Goal: Task Accomplishment & Management: Complete application form

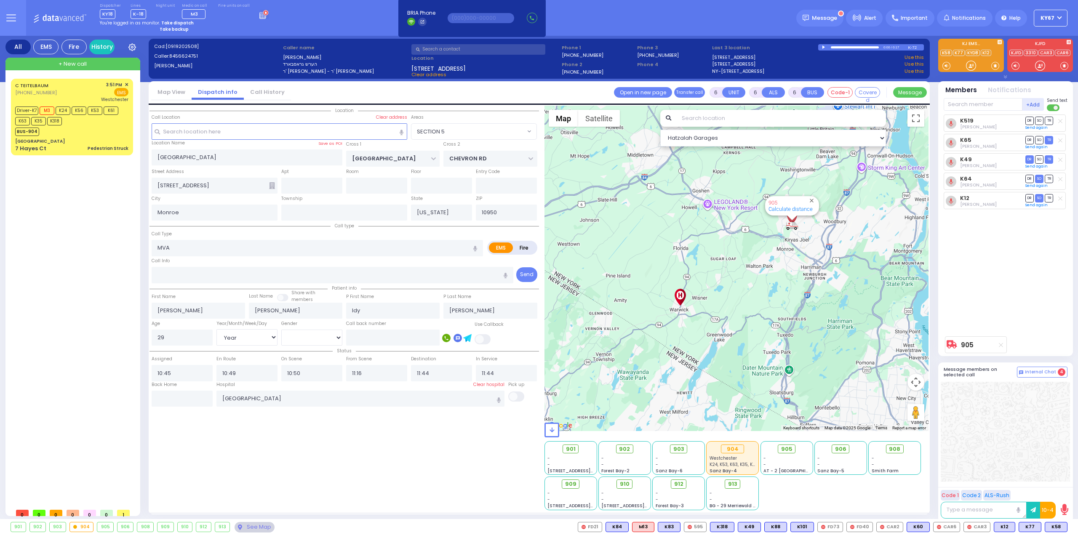
select select "SECTION 5"
select select "Year"
select select "[DEMOGRAPHIC_DATA]"
click at [260, 15] on rect at bounding box center [260, 15] width 1 height 1
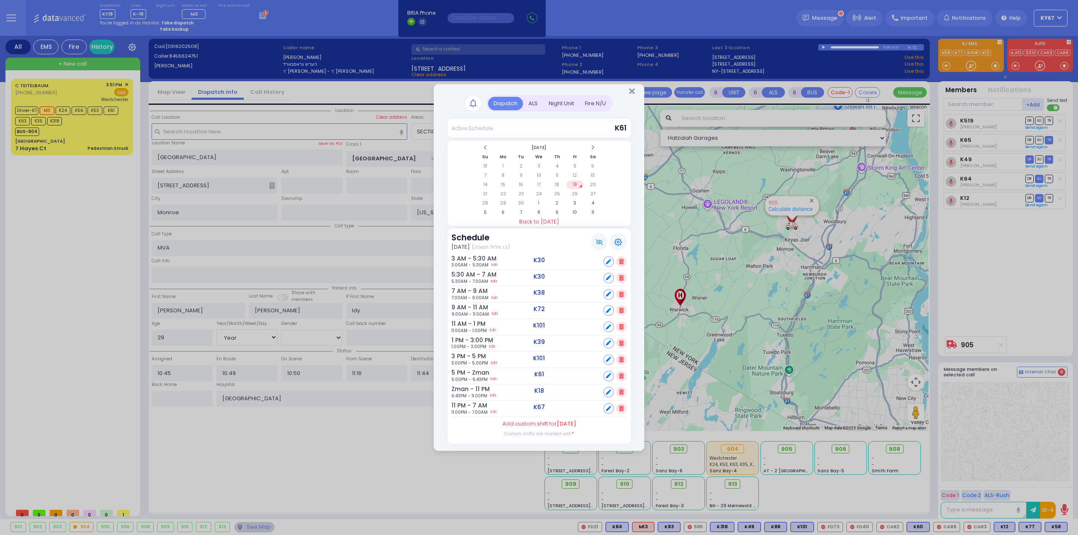
click at [587, 110] on div "Fire N/U" at bounding box center [595, 104] width 32 height 14
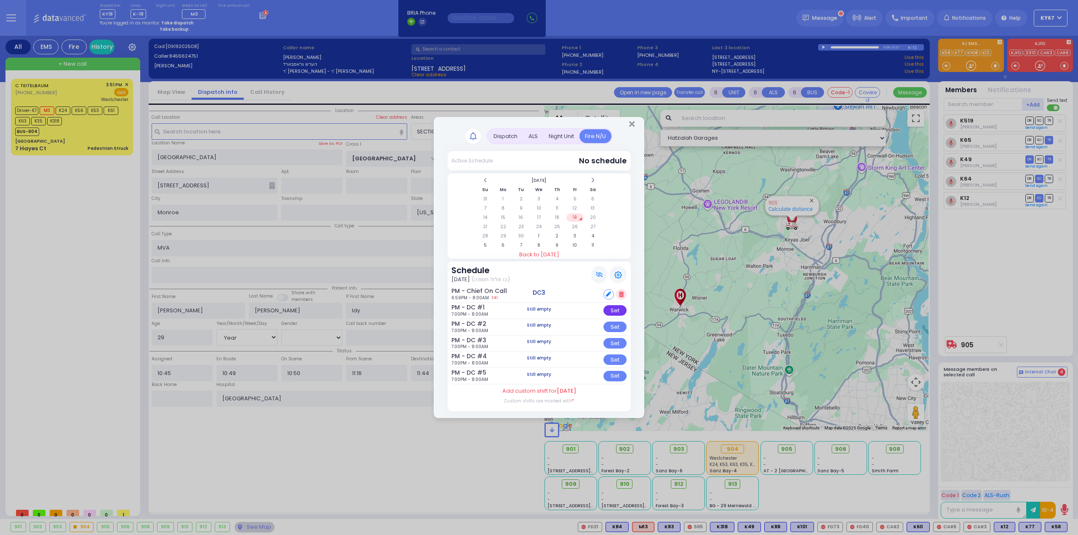
click at [613, 312] on div "Set" at bounding box center [614, 310] width 23 height 11
select select
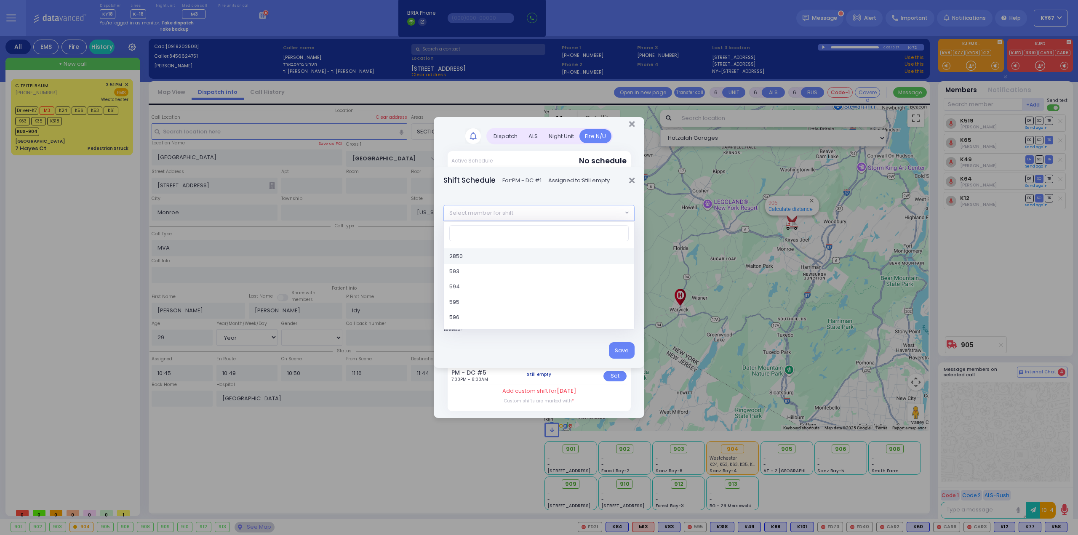
click at [524, 213] on span "Select member for shift" at bounding box center [533, 212] width 179 height 15
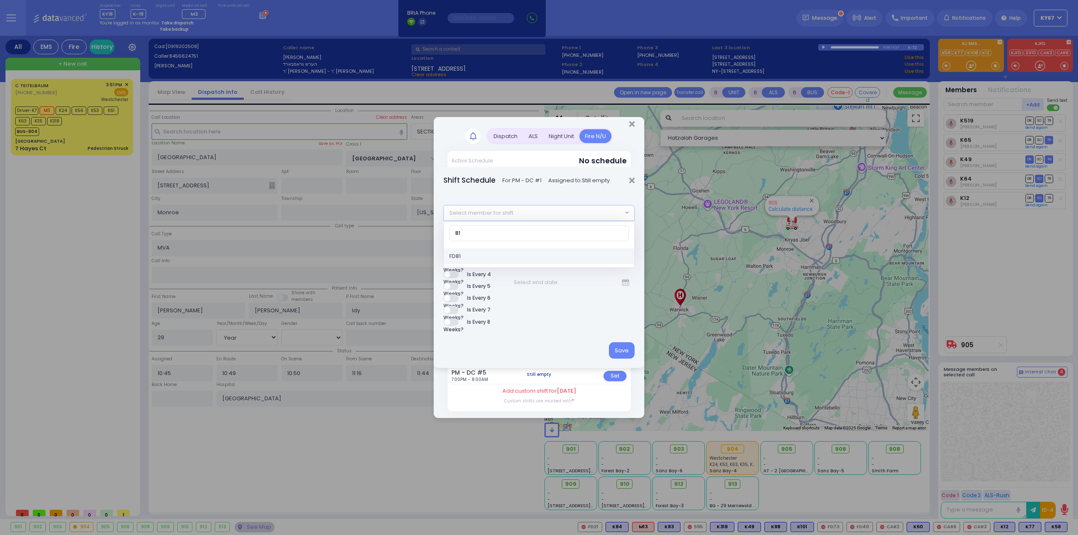
type input "81"
select select "781448ac-9807-b7a7-bb12-b8045ad885bb"
click at [624, 346] on button "Save" at bounding box center [622, 350] width 26 height 16
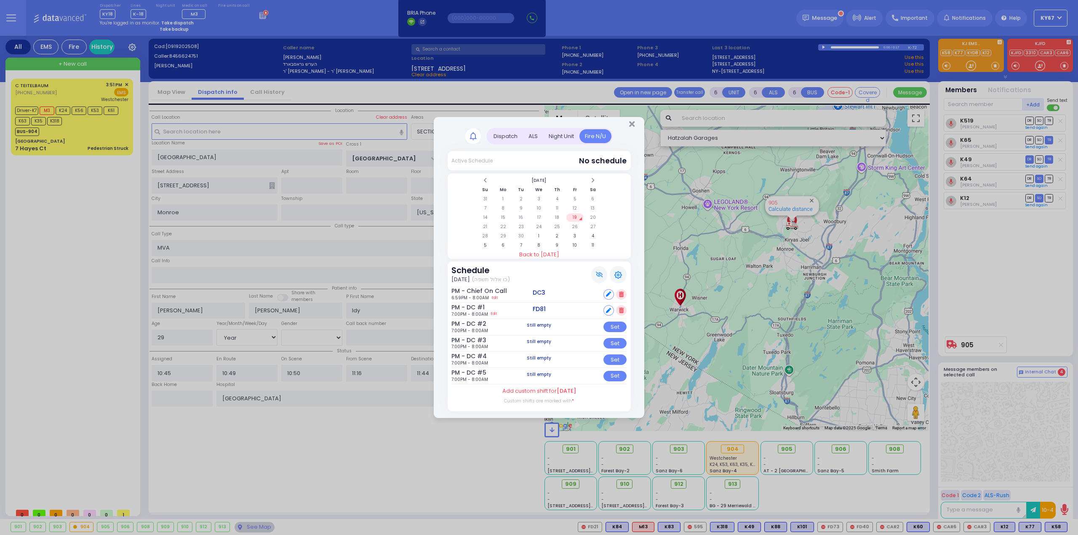
click at [622, 325] on div "Set" at bounding box center [614, 327] width 23 height 11
select select
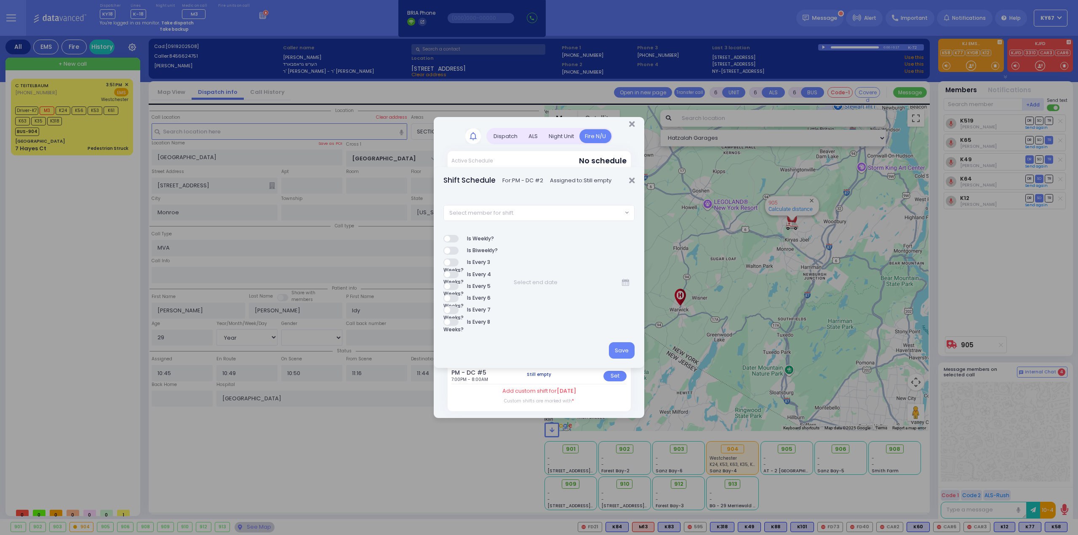
click at [492, 209] on span "Select member for shift" at bounding box center [481, 213] width 64 height 8
type input "85"
select select "f0e77f2f-92c9-46f6-b2fe-e32e8d523598"
click at [625, 348] on button "Save" at bounding box center [622, 350] width 26 height 16
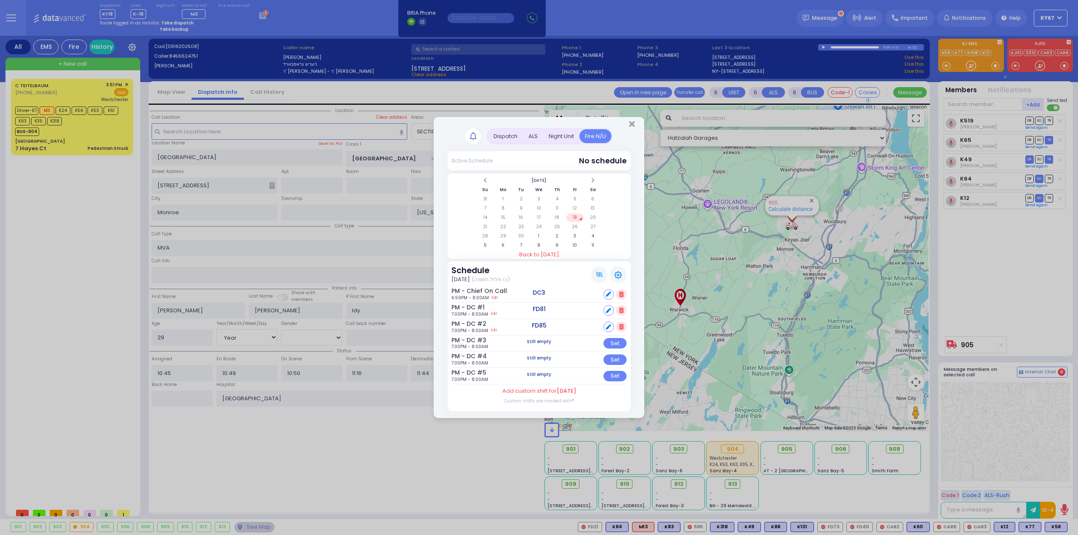
click at [613, 348] on div "Set" at bounding box center [614, 343] width 23 height 11
select select
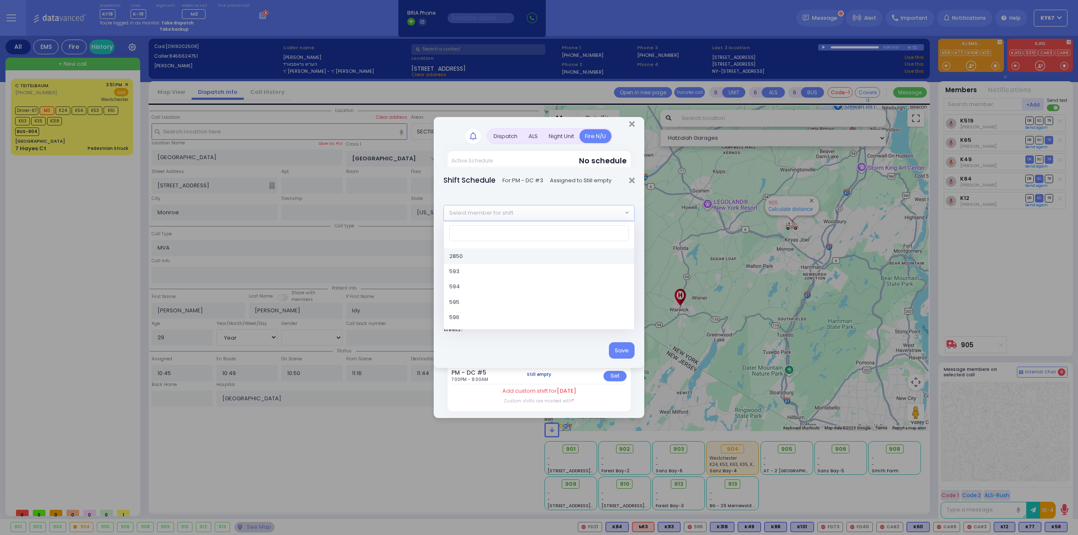
click at [488, 211] on span "Select member for shift" at bounding box center [481, 213] width 64 height 8
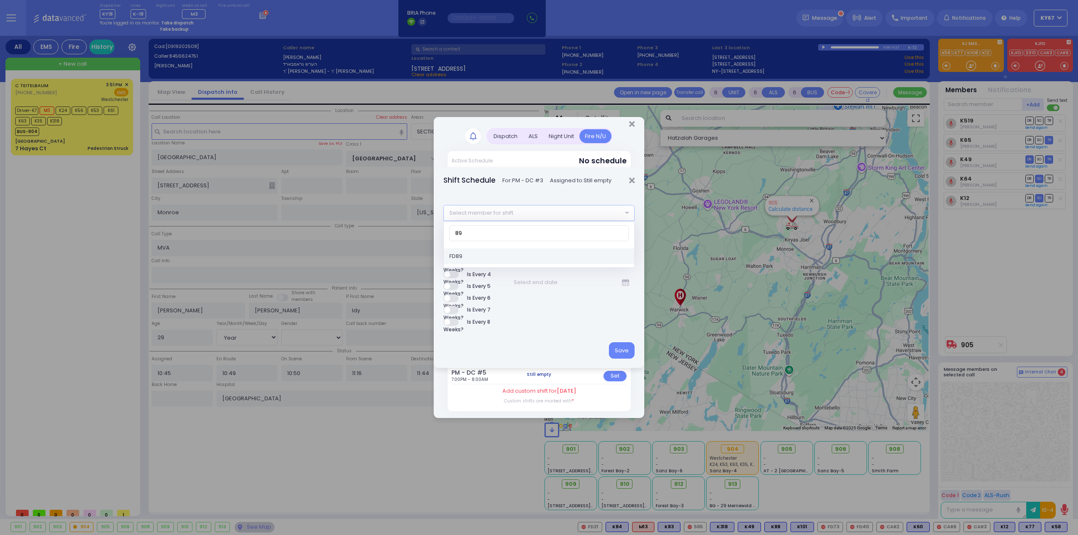
type input "89"
drag, startPoint x: 473, startPoint y: 256, endPoint x: 507, endPoint y: 274, distance: 38.2
select select "277cc187-7285-8f06-05ed-d2dc55bfaea5"
click at [623, 348] on button "Save" at bounding box center [622, 350] width 26 height 16
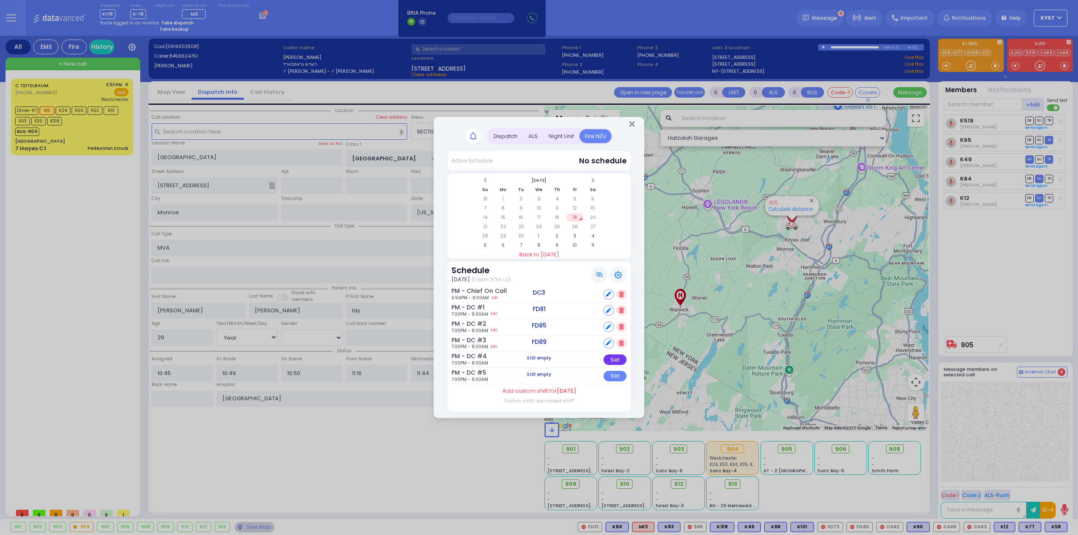
click at [616, 360] on div "Set" at bounding box center [614, 359] width 23 height 11
select select
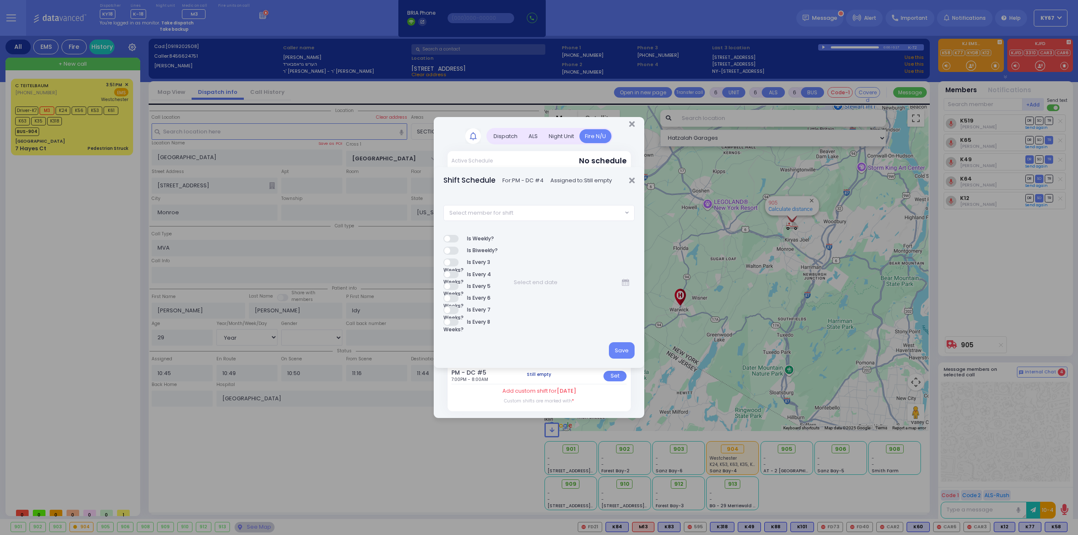
click at [565, 215] on span "Select member for shift" at bounding box center [533, 212] width 179 height 15
type input "90"
select select "691b4a89-5291-458e-0de5-540a2025ff42"
click at [622, 346] on button "Save" at bounding box center [622, 350] width 26 height 16
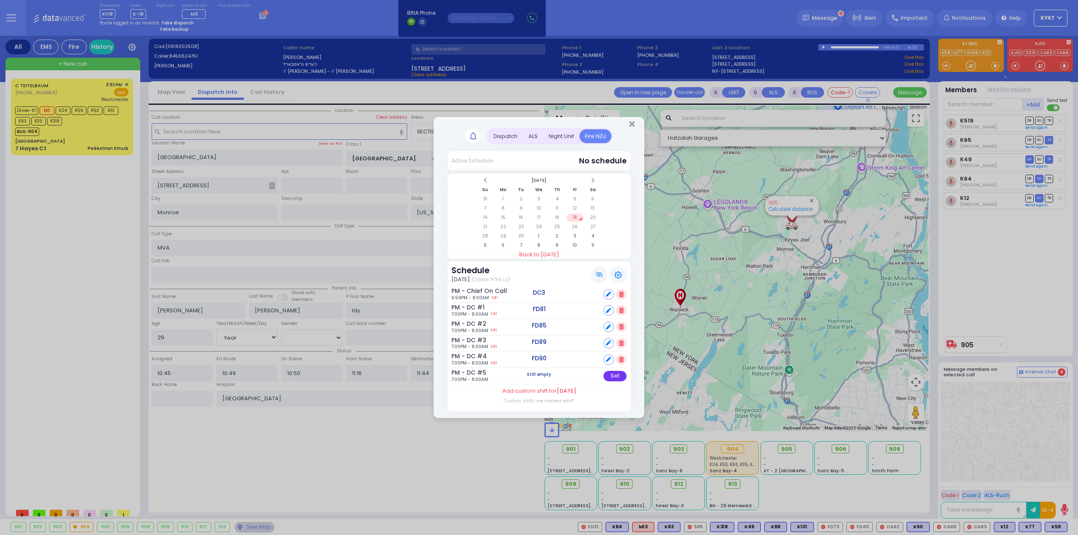
click at [621, 375] on div "Set" at bounding box center [614, 376] width 23 height 11
select select
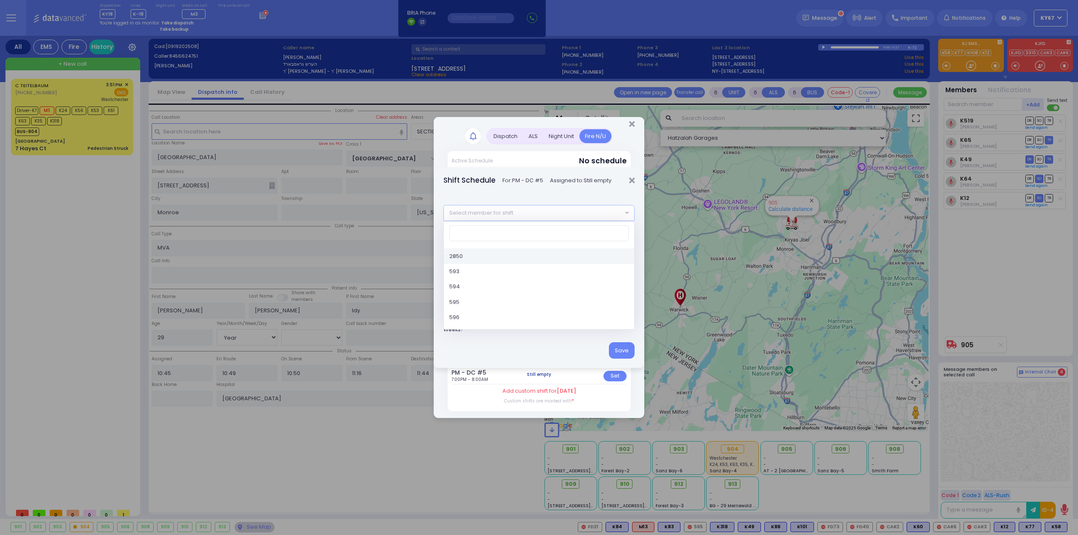
click at [525, 211] on span "Select member for shift" at bounding box center [533, 212] width 179 height 15
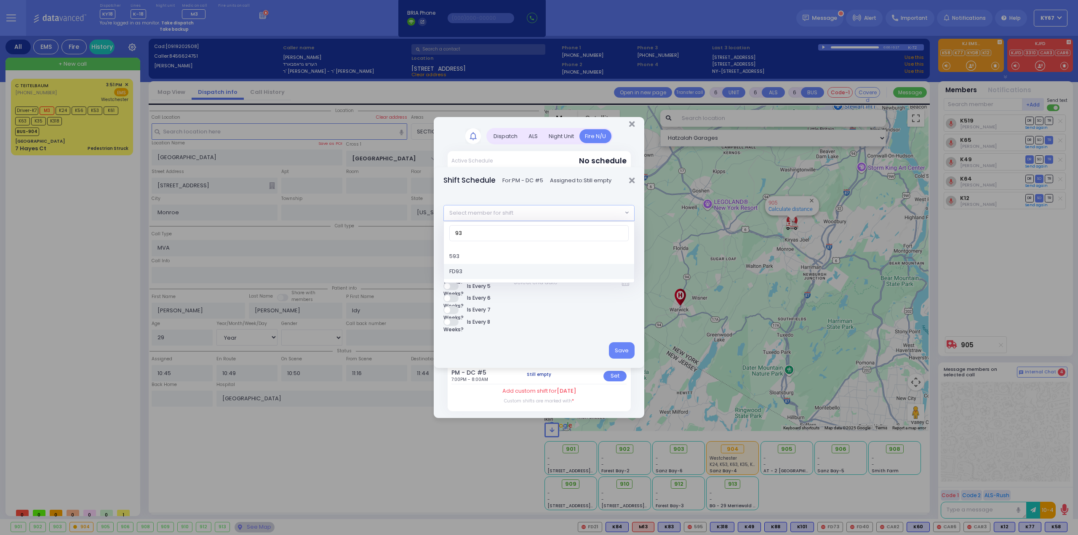
type input "93"
select select "dafdecfb-9a98-4ff8-b626-ea24123bc6ae"
click at [612, 347] on button "Save" at bounding box center [622, 350] width 26 height 16
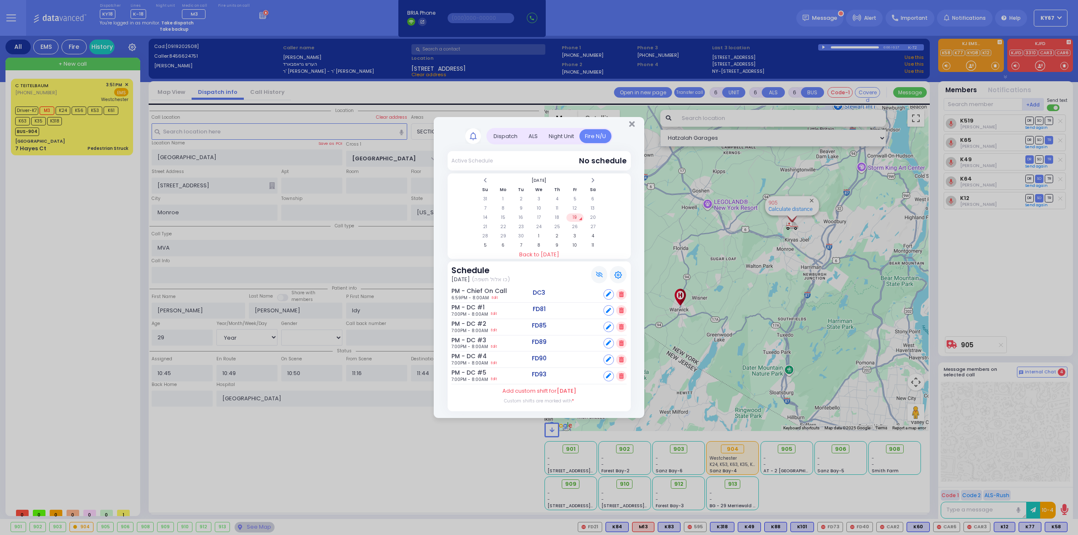
click at [595, 212] on tbody "31 1 2 3 4 5 6 7 8 9 10 11 12 13 14 15 16 17 18 19 20 21 22 23 24 25 26 27 28 2…" at bounding box center [539, 222] width 125 height 55
click at [595, 217] on td "20" at bounding box center [592, 217] width 17 height 8
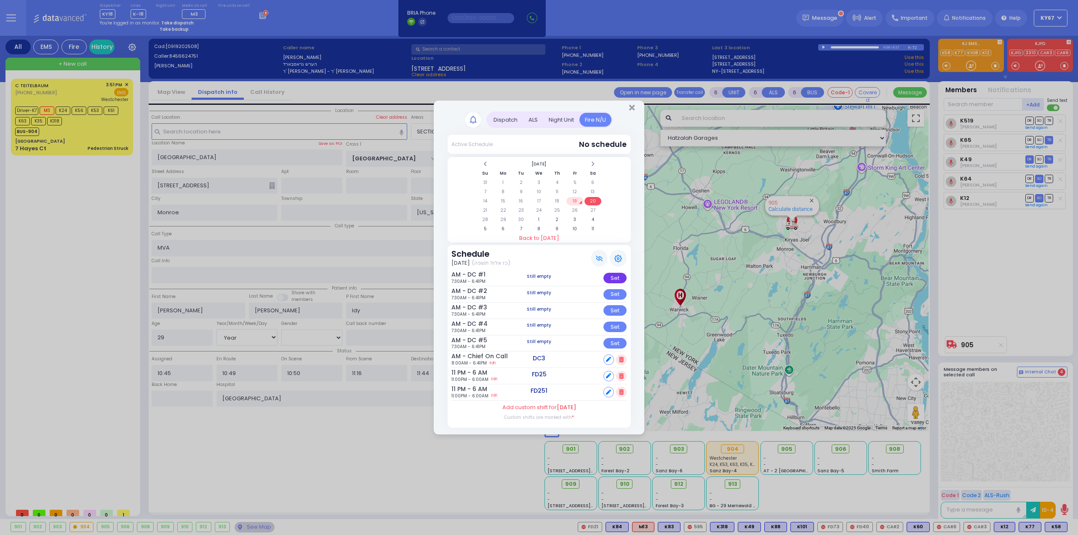
click at [616, 278] on div "Set" at bounding box center [614, 278] width 23 height 11
select select
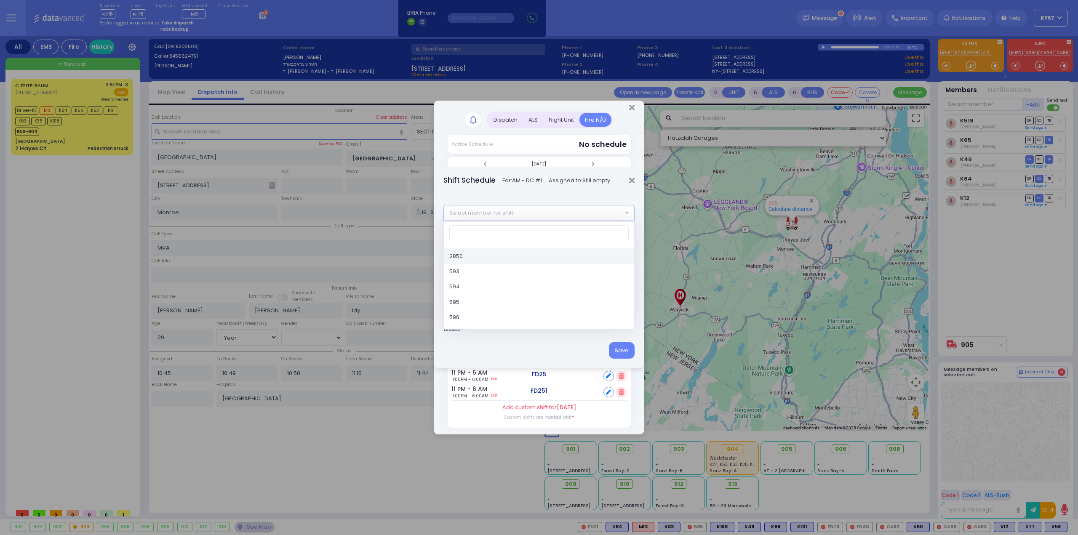
click at [521, 212] on span "Select member for shift" at bounding box center [533, 212] width 179 height 15
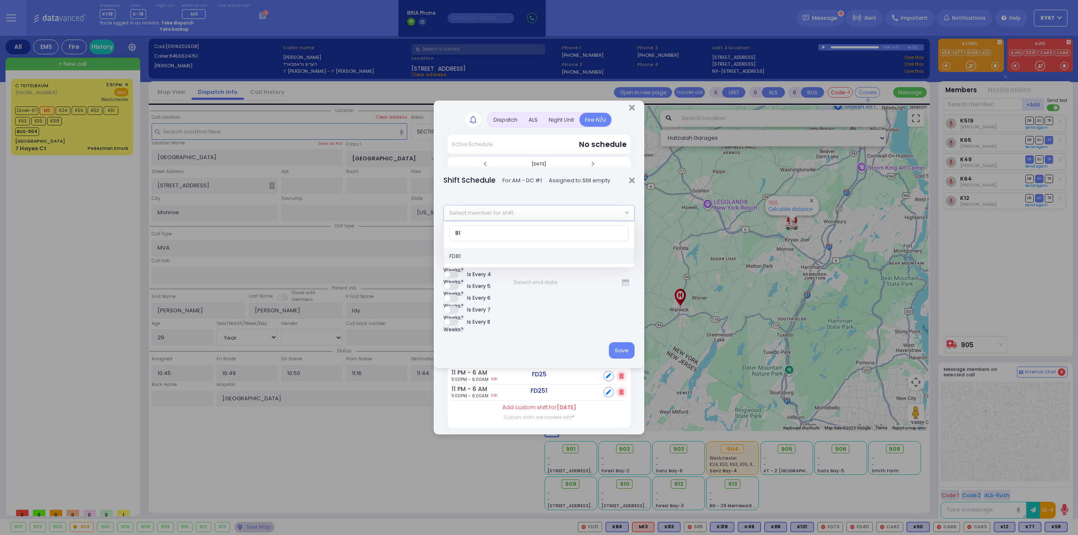
type input "81"
select select "781448ac-9807-b7a7-bb12-b8045ad885bb"
click at [626, 346] on button "Save" at bounding box center [622, 350] width 26 height 16
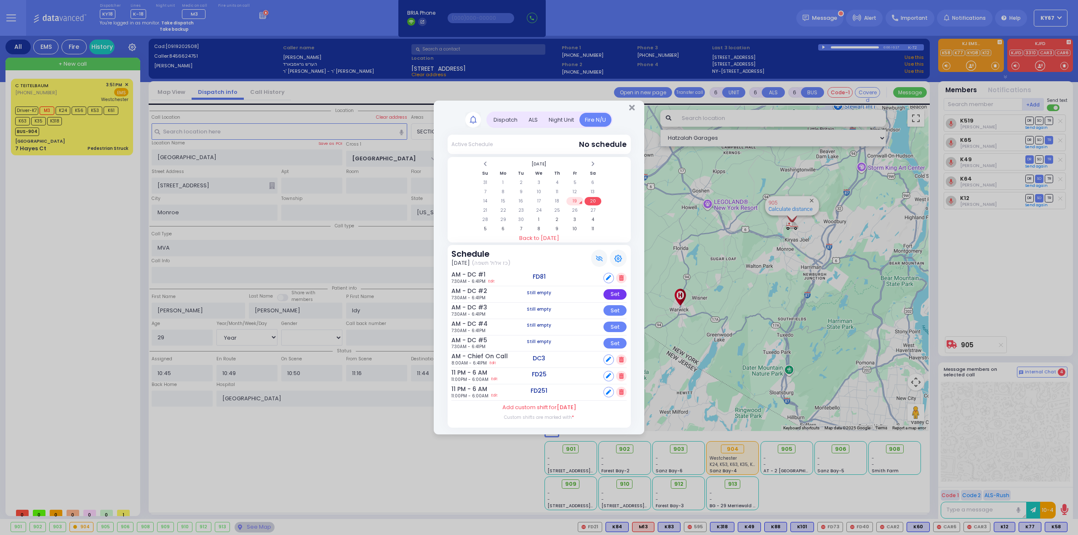
click at [614, 297] on div "Set" at bounding box center [614, 294] width 23 height 11
select select
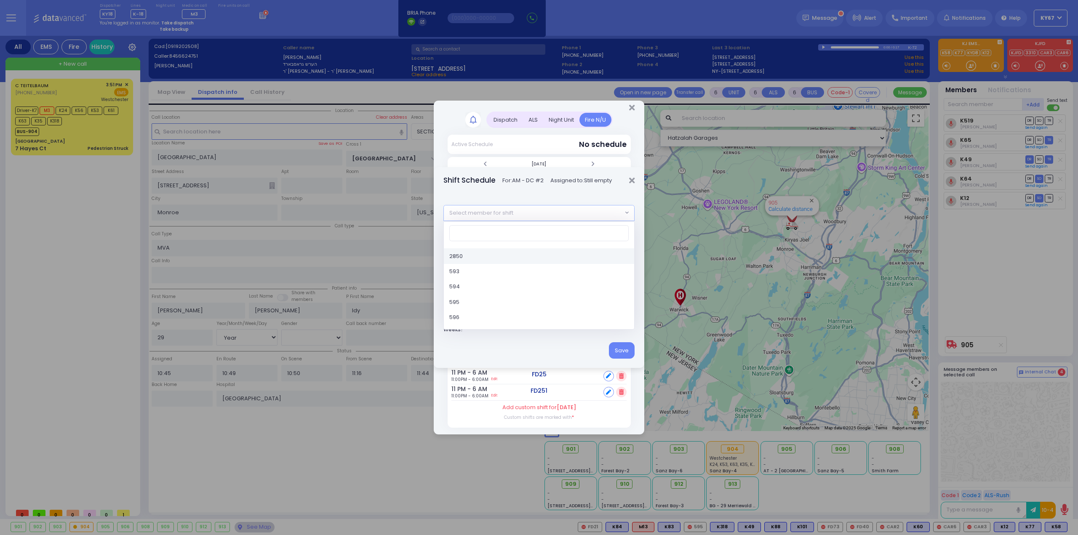
click at [523, 217] on span "Select member for shift" at bounding box center [533, 212] width 179 height 15
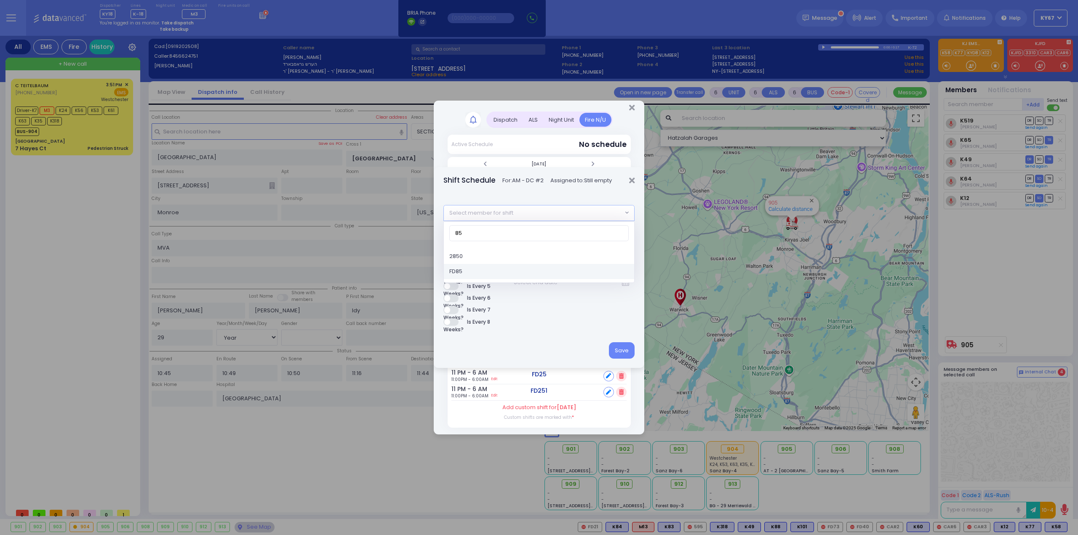
type input "85"
select select "f0e77f2f-92c9-46f6-b2fe-e32e8d523598"
click at [623, 347] on button "Save" at bounding box center [622, 350] width 26 height 16
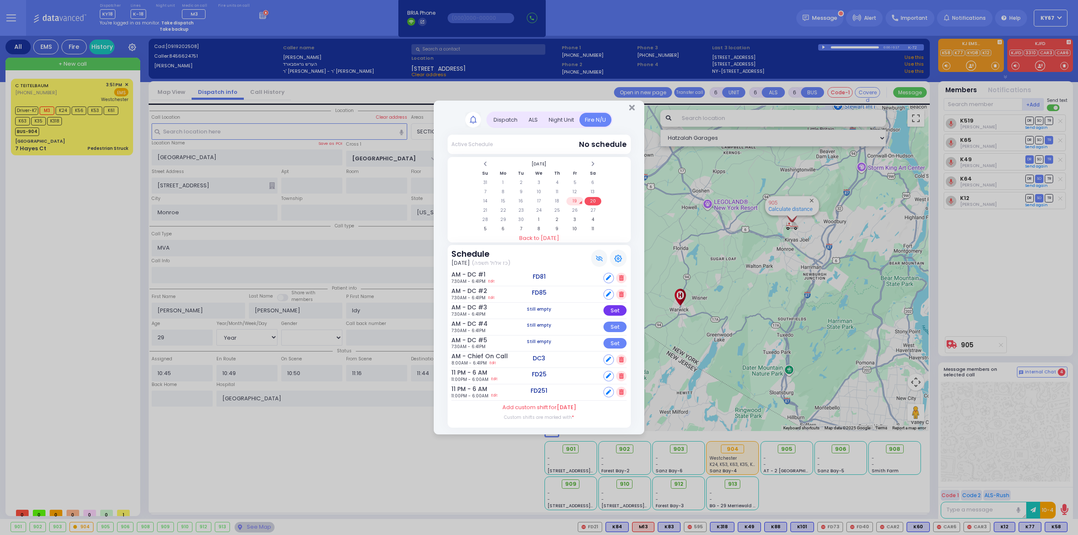
click at [621, 312] on div "Set" at bounding box center [614, 310] width 23 height 11
select select
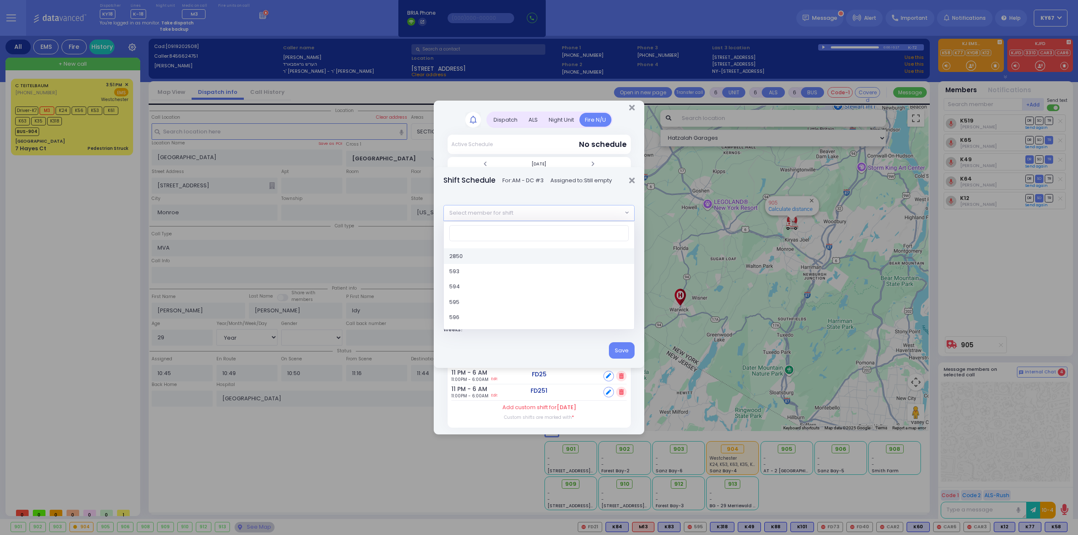
click at [497, 217] on span "Select member for shift" at bounding box center [533, 212] width 179 height 15
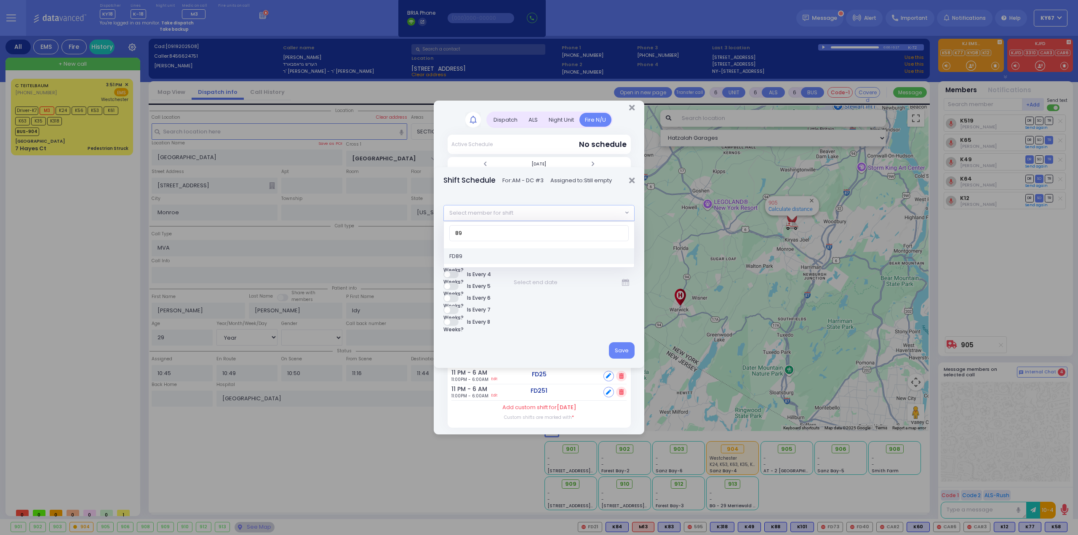
type input "89"
select select "277cc187-7285-8f06-05ed-d2dc55bfaea5"
click at [627, 349] on button "Save" at bounding box center [622, 350] width 26 height 16
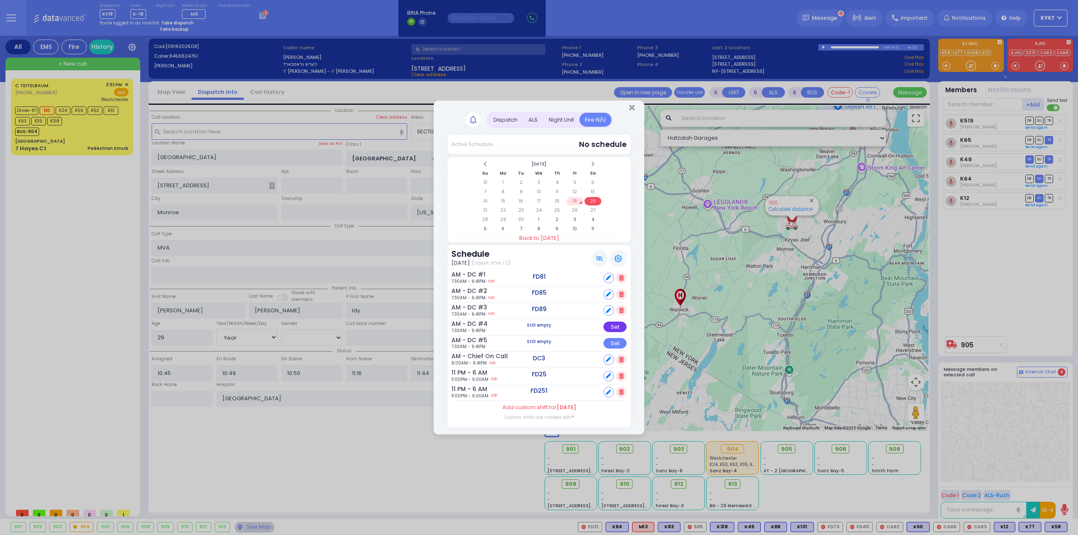
click at [614, 325] on div "Set" at bounding box center [614, 327] width 23 height 11
select select
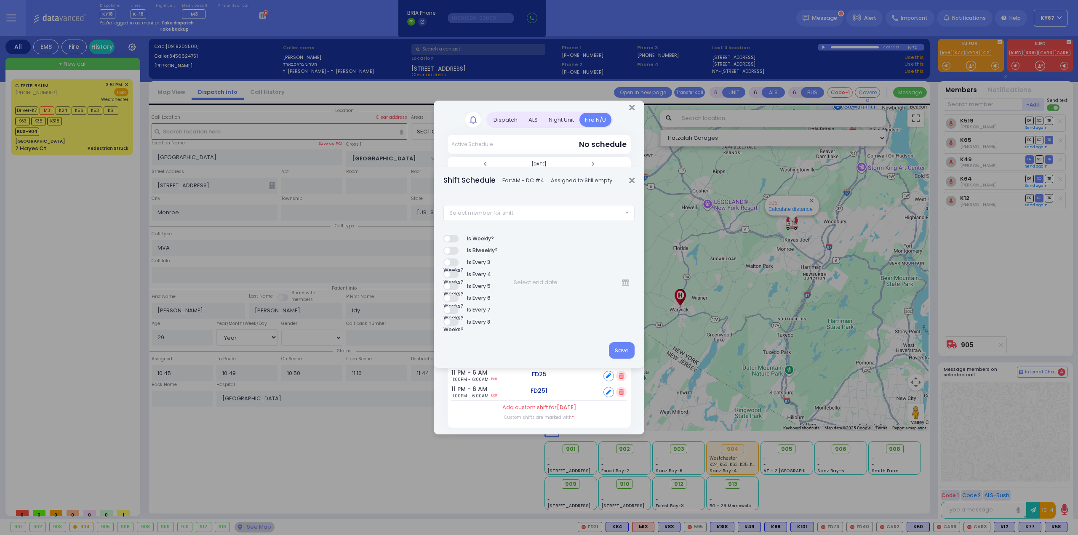
click at [559, 210] on span "Select member for shift" at bounding box center [533, 212] width 179 height 15
type input "90"
select select "691b4a89-5291-458e-0de5-540a2025ff42"
click at [618, 348] on button "Save" at bounding box center [622, 350] width 26 height 16
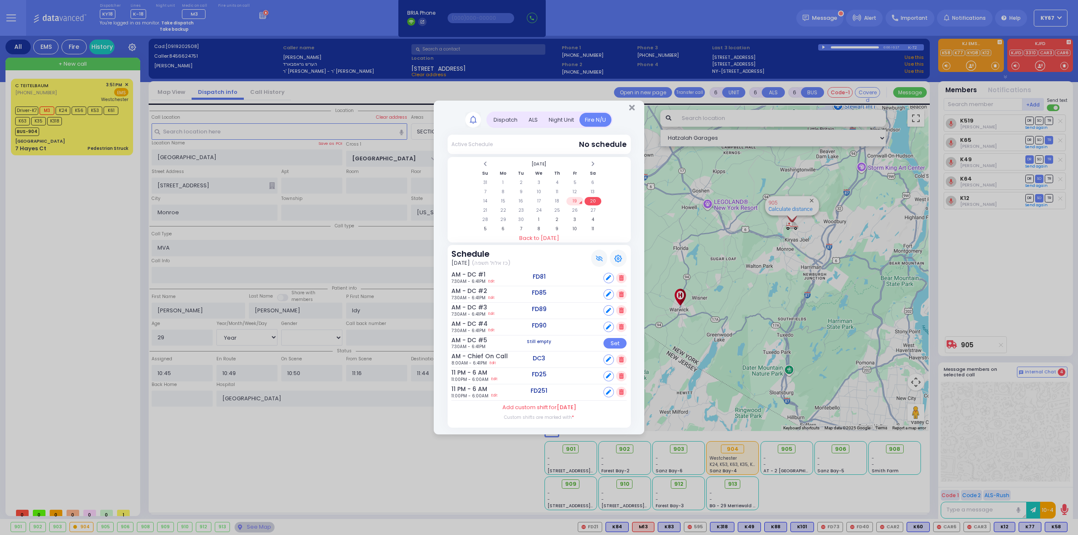
click at [616, 344] on div "Set" at bounding box center [614, 343] width 23 height 11
select select
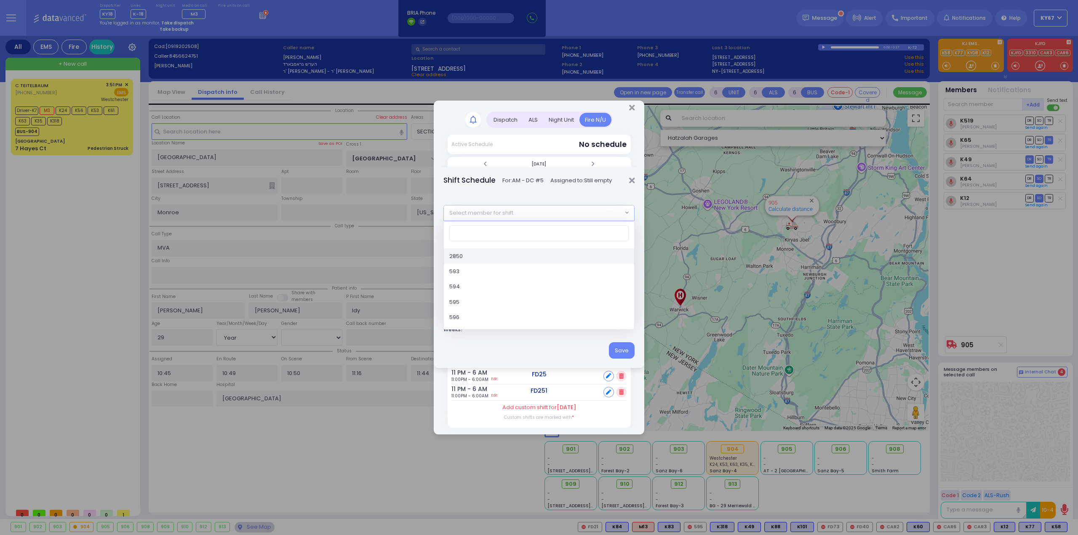
click at [542, 210] on span "Select member for shift" at bounding box center [533, 212] width 179 height 15
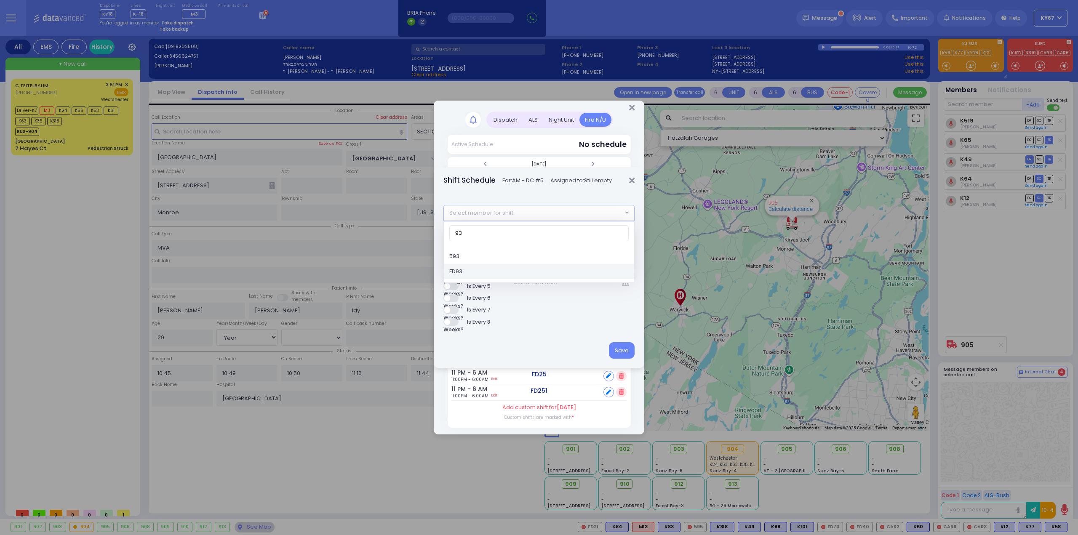
type input "93"
select select "dafdecfb-9a98-4ff8-b626-ea24123bc6ae"
click at [624, 347] on button "Save" at bounding box center [622, 350] width 26 height 16
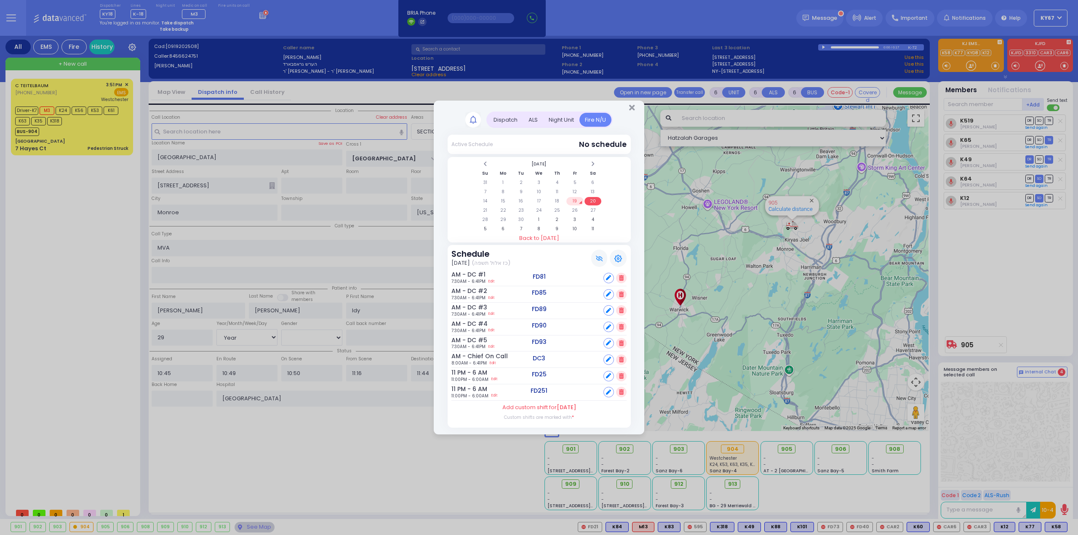
click at [628, 108] on div at bounding box center [539, 106] width 211 height 11
click at [630, 108] on icon "Close" at bounding box center [631, 108] width 5 height 8
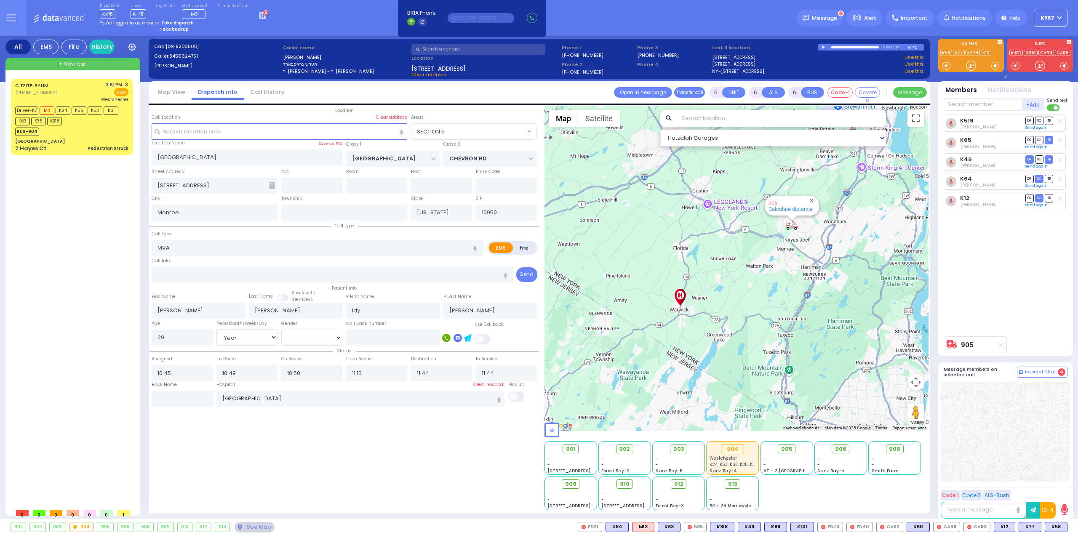
click at [431, 484] on div "Location All areas" at bounding box center [343, 308] width 389 height 405
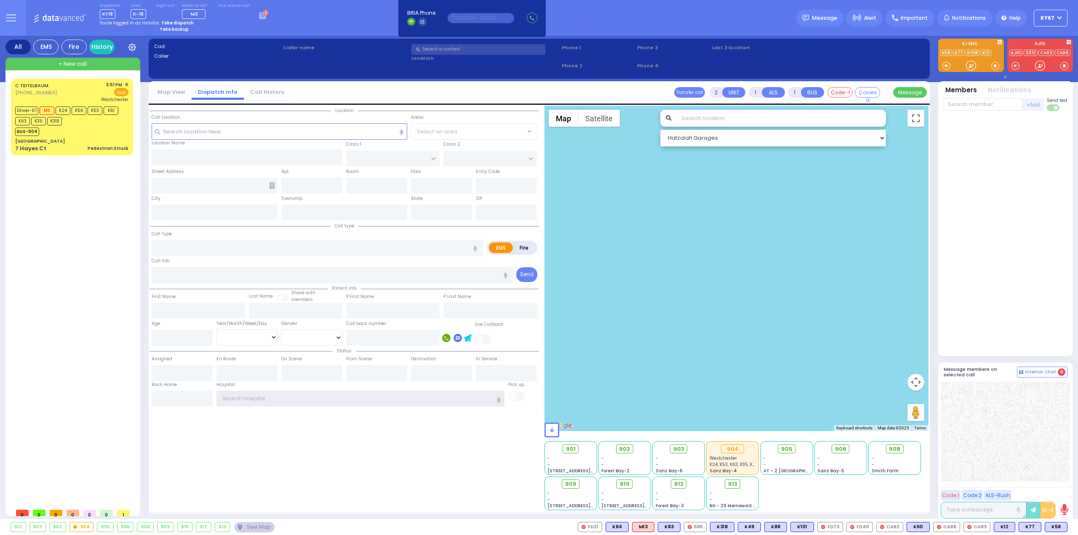
type input "Ky67"
click at [259, 17] on icon at bounding box center [263, 14] width 9 height 9
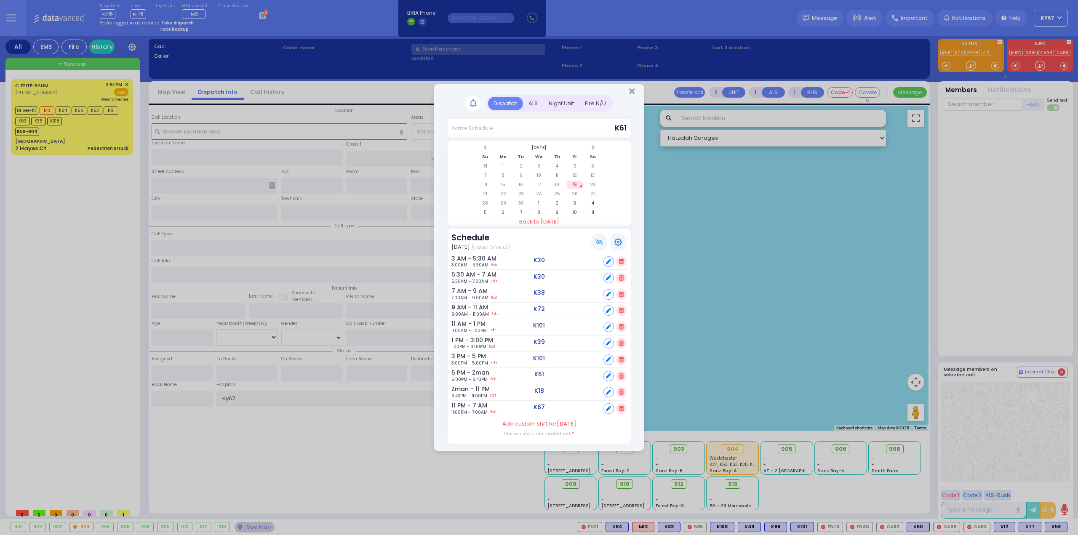
click at [597, 104] on div "Fire N/U" at bounding box center [595, 104] width 32 height 14
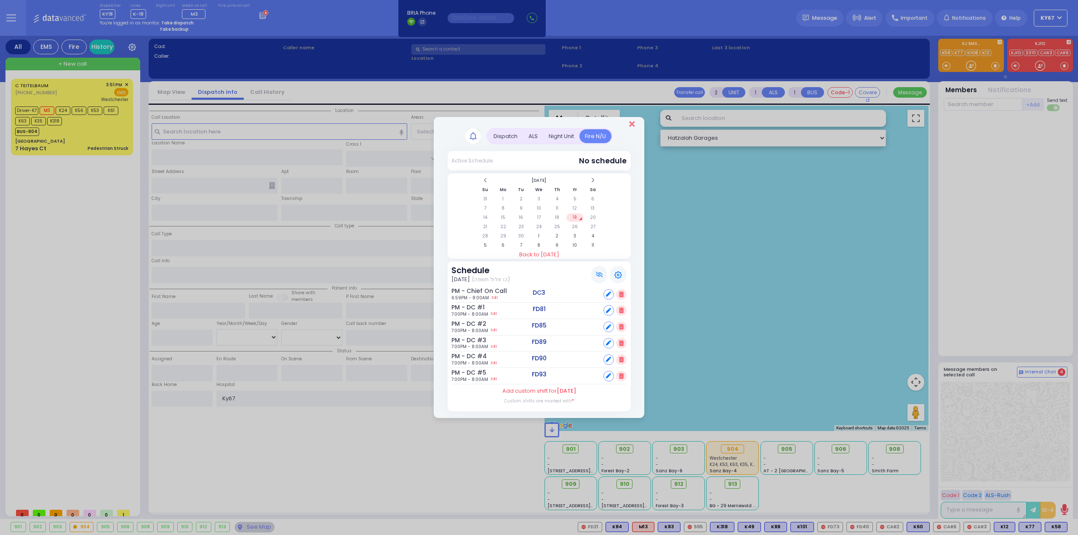
click at [632, 124] on icon "Close" at bounding box center [631, 124] width 5 height 8
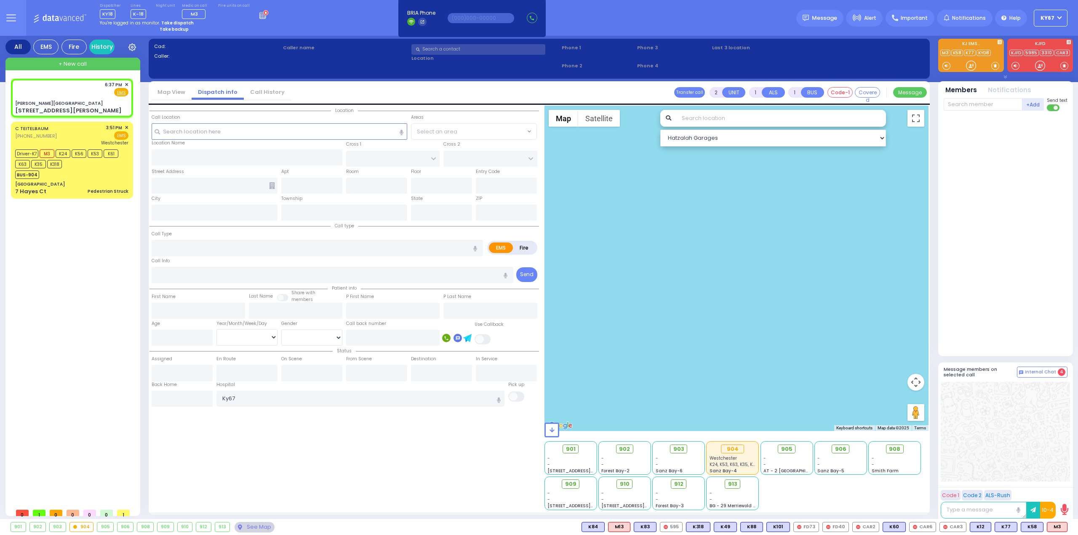
select select
radio input "true"
select select
type input "18:37"
select select "Hatzalah Garages"
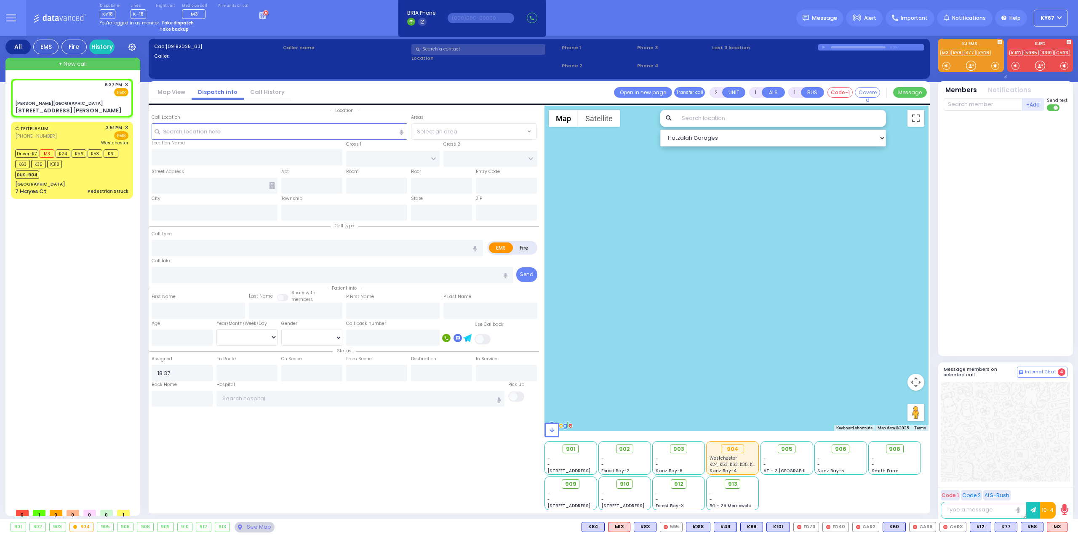
type input "Nininger Bay"
type input "CENTRAL VALLEY LINE"
type input "S.M. ROSMER RD"
type input "[STREET_ADDRESS][PERSON_NAME]"
type input "Monroe"
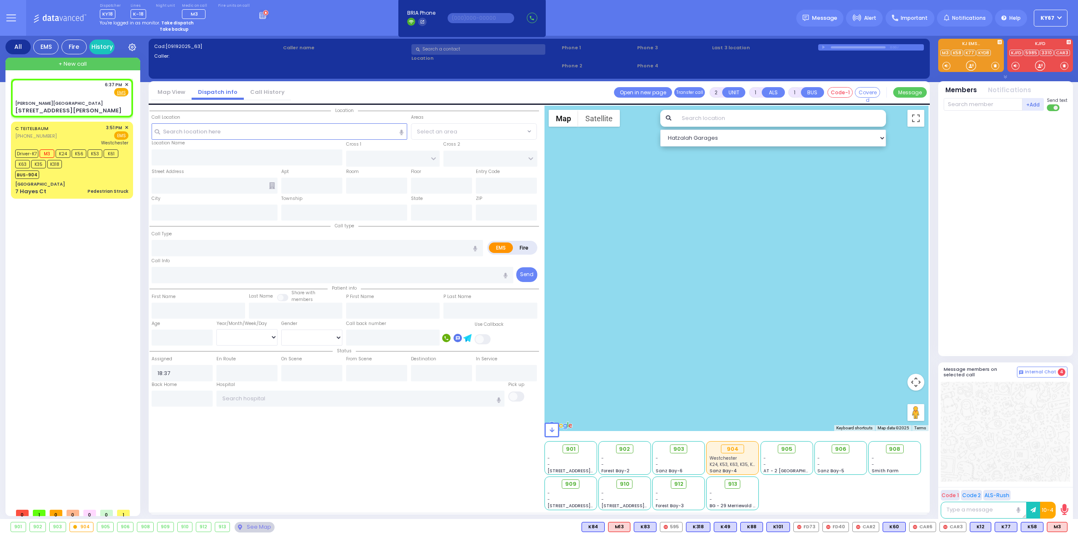
type input "[US_STATE]"
type input "10950"
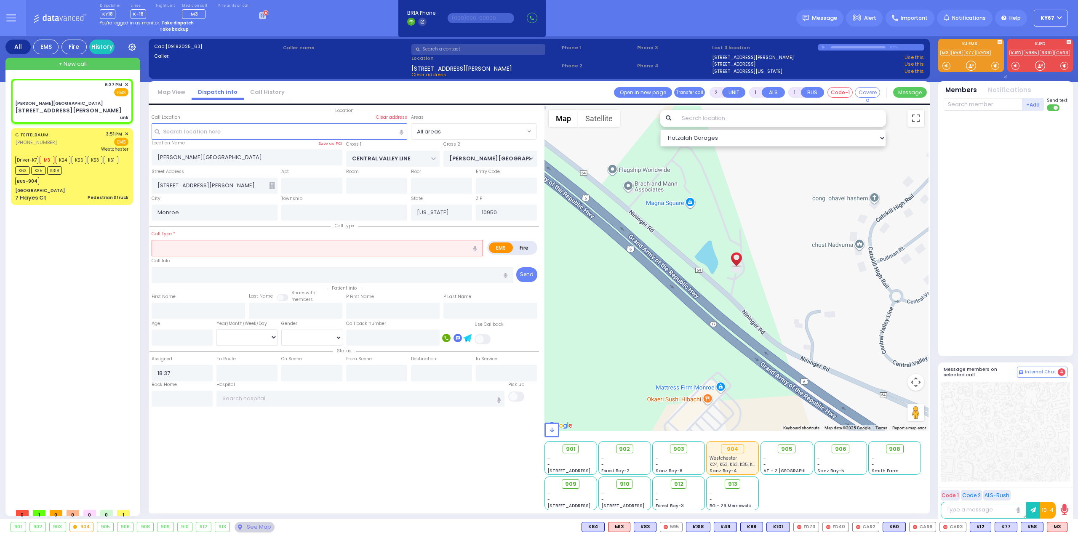
select select
type input "unk"
radio input "true"
select select
select select "Hatzalah Garages"
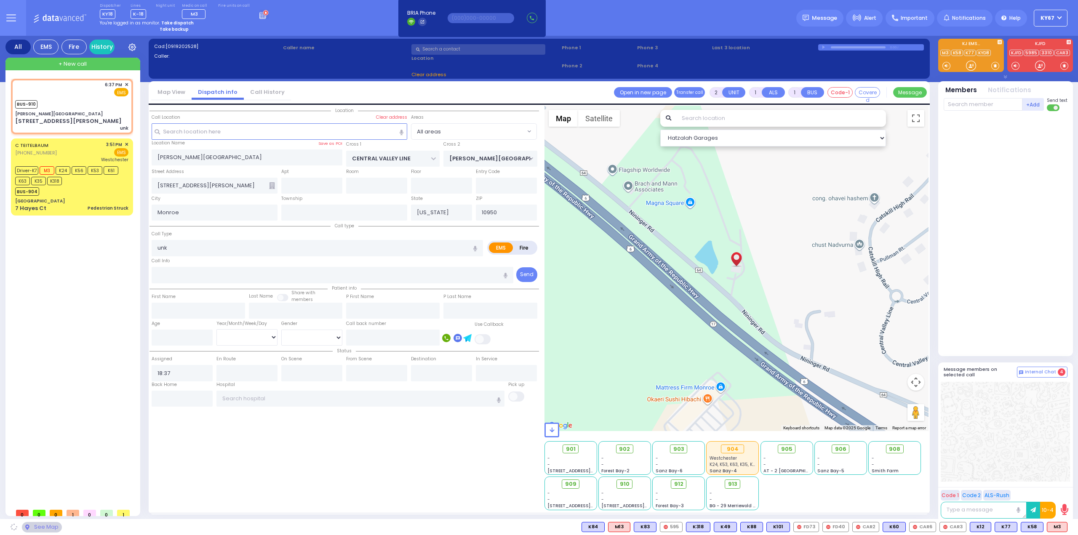
select select
radio input "true"
select select
type input "18:37"
select select "Hatzalah Garages"
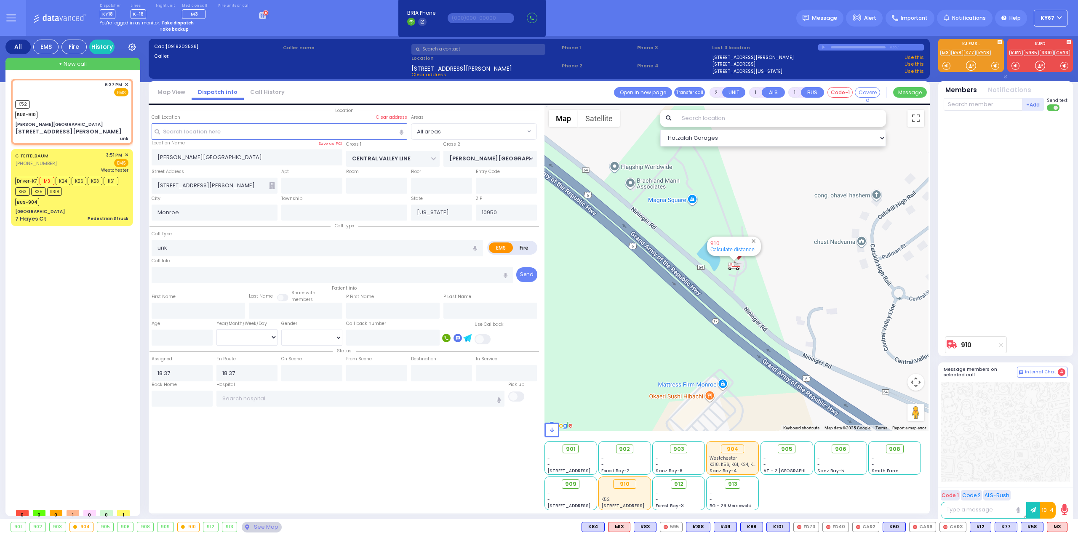
select select
radio input "true"
select select
select select "Hatzalah Garages"
click at [12, 13] on icon at bounding box center [11, 18] width 10 height 10
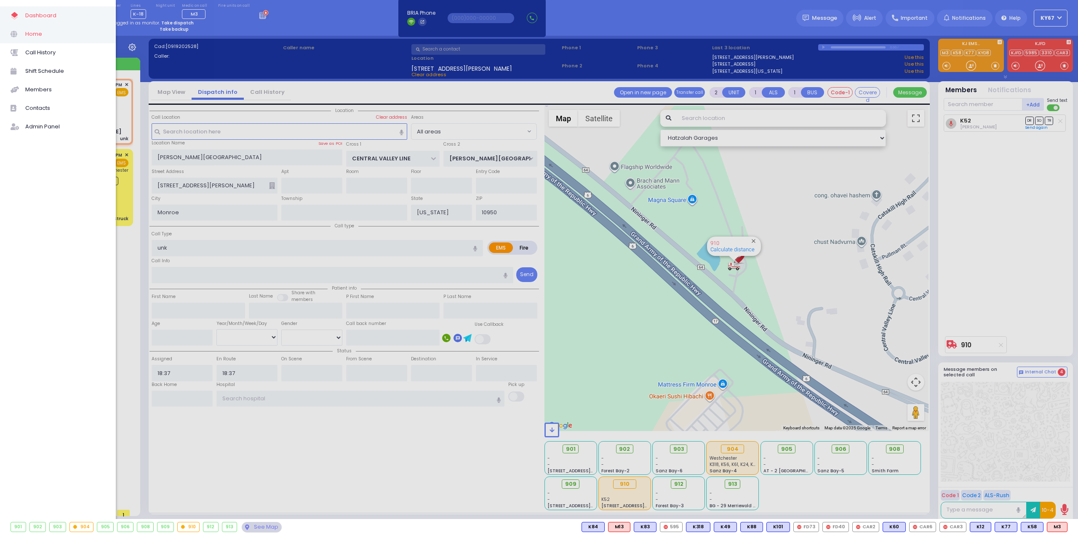
click at [39, 34] on span "Home" at bounding box center [65, 34] width 80 height 11
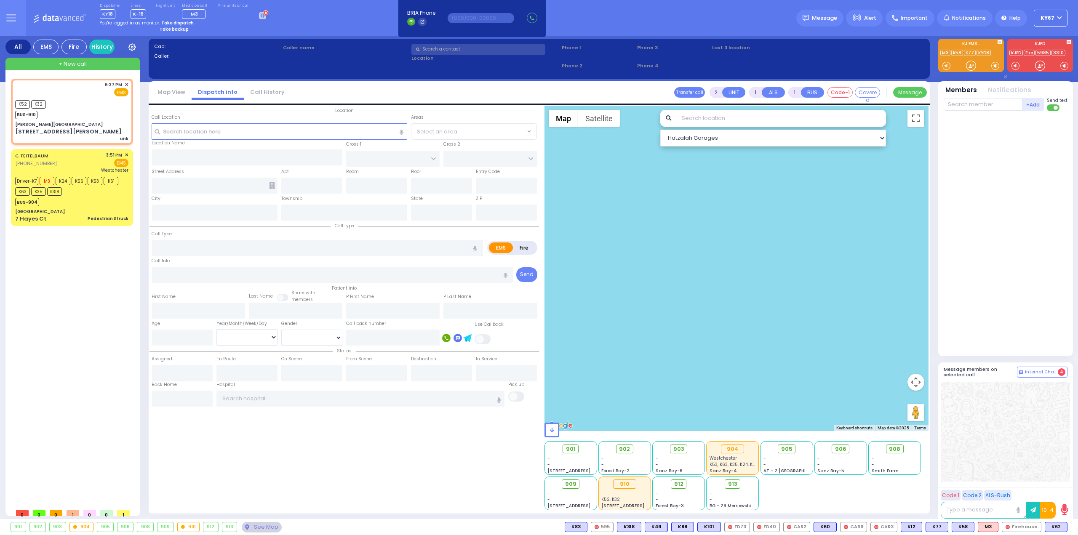
select select
type input "unk"
radio input "true"
select select
type input "18:37"
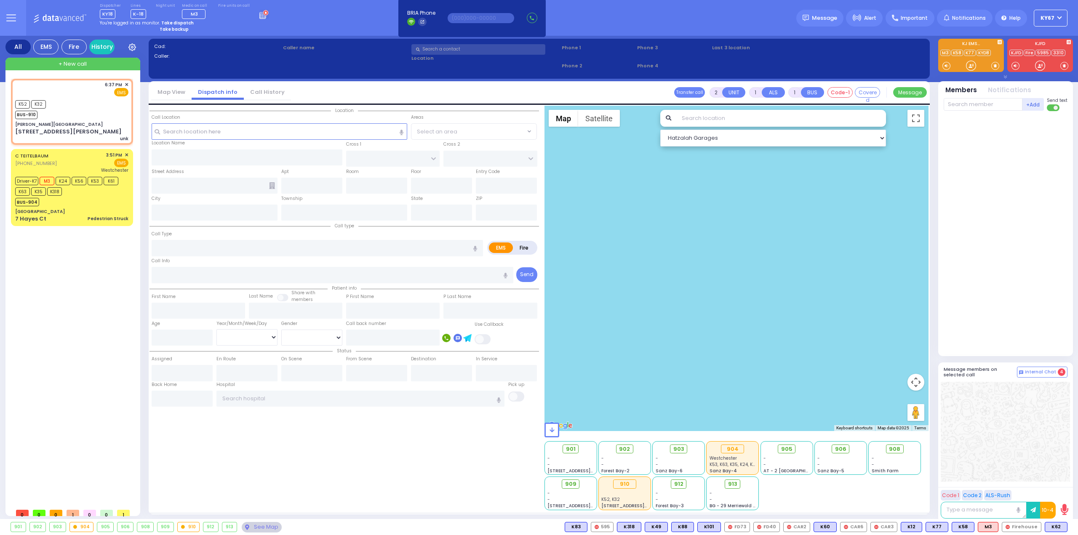
type input "18:37"
select select "Hatzalah Garages"
type input "[PERSON_NAME][GEOGRAPHIC_DATA]"
type input "CENTRAL VALLEY LINE"
type input "[PERSON_NAME][GEOGRAPHIC_DATA]"
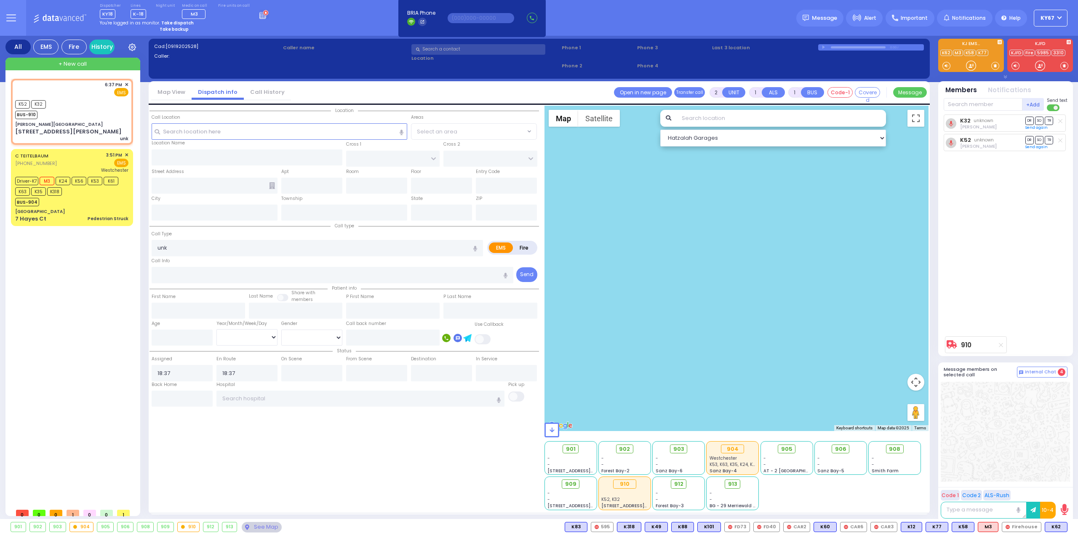
type input "[STREET_ADDRESS][PERSON_NAME]"
type input "Monroe"
type input "[US_STATE]"
type input "10950"
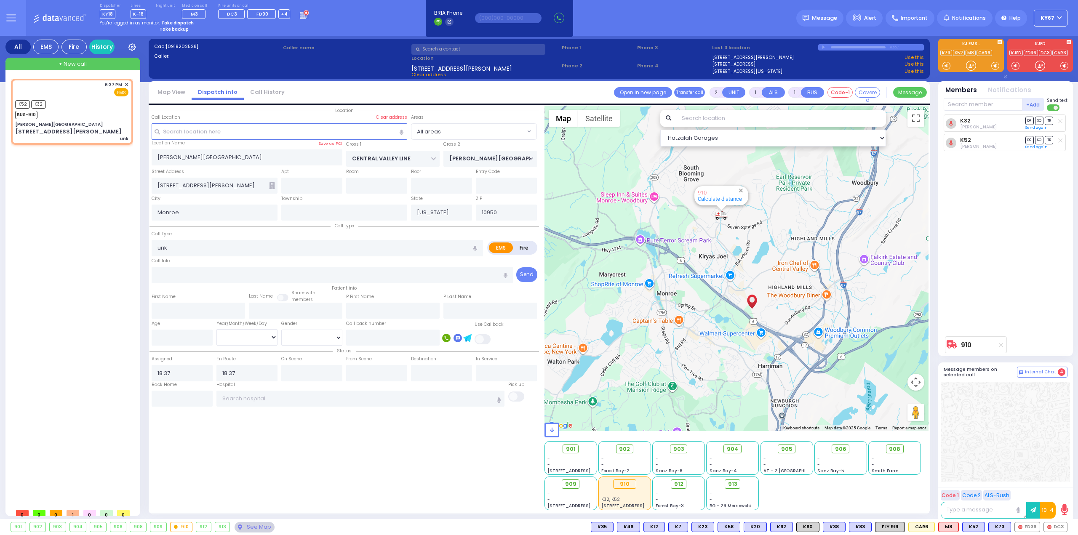
click at [67, 62] on span "+ New call" at bounding box center [73, 64] width 28 height 8
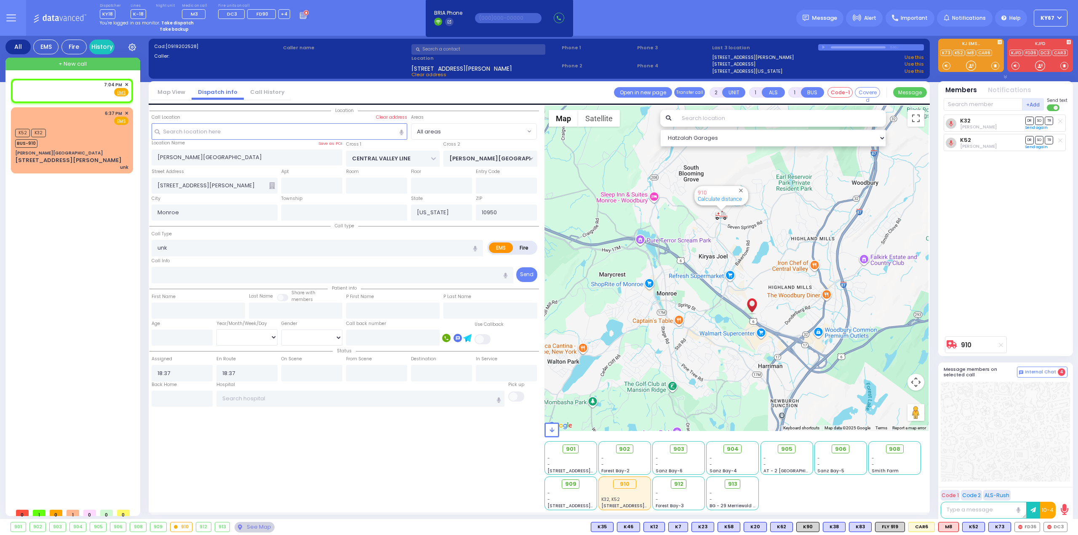
select select
radio input "true"
select select
type input "19:04"
select select "Hatzalah Garages"
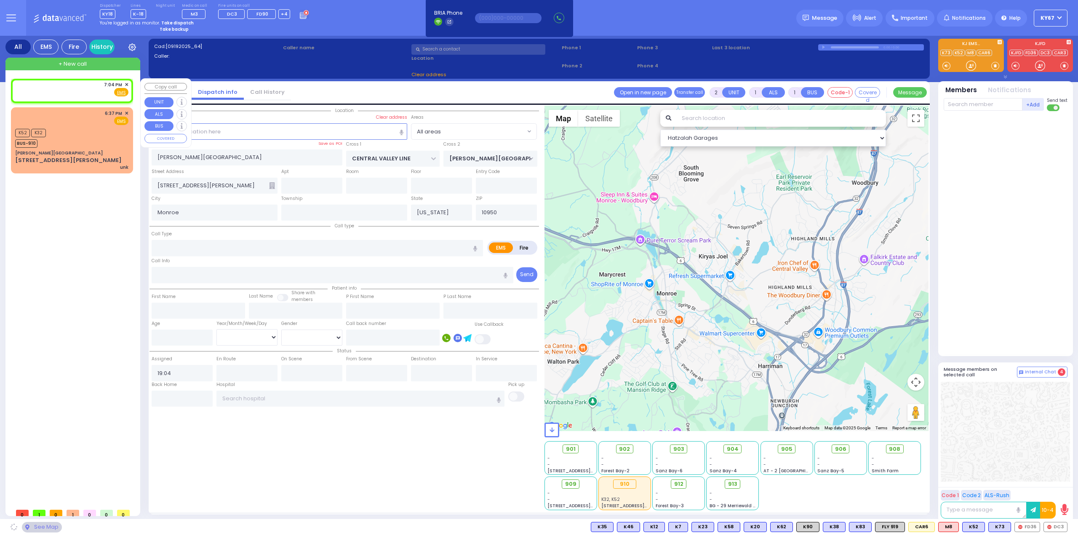
select select
radio input "true"
select select
select select "Hatzalah Garages"
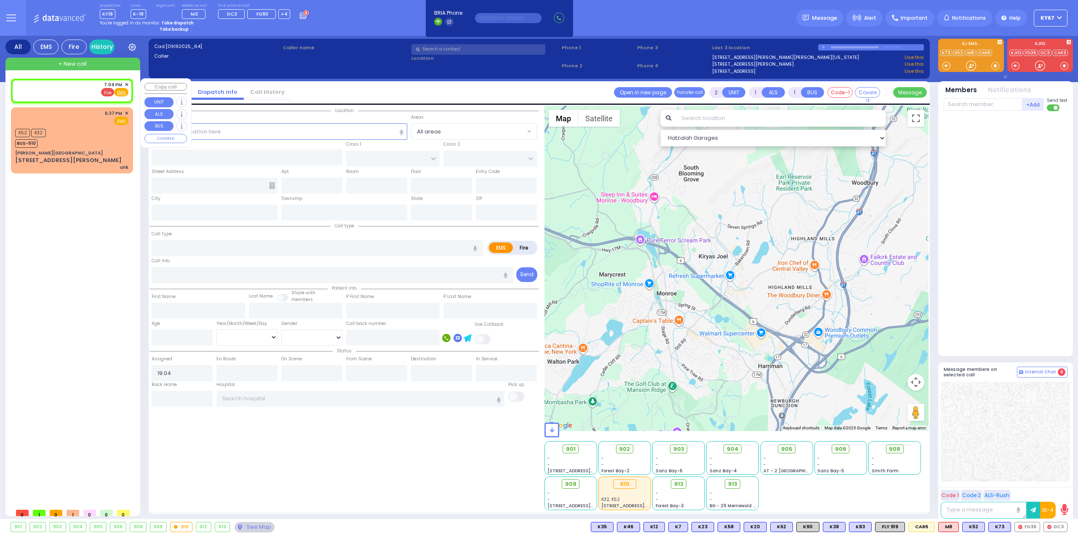
click at [109, 91] on span "Fire" at bounding box center [107, 92] width 13 height 8
select select
radio input "false"
radio input "true"
select select
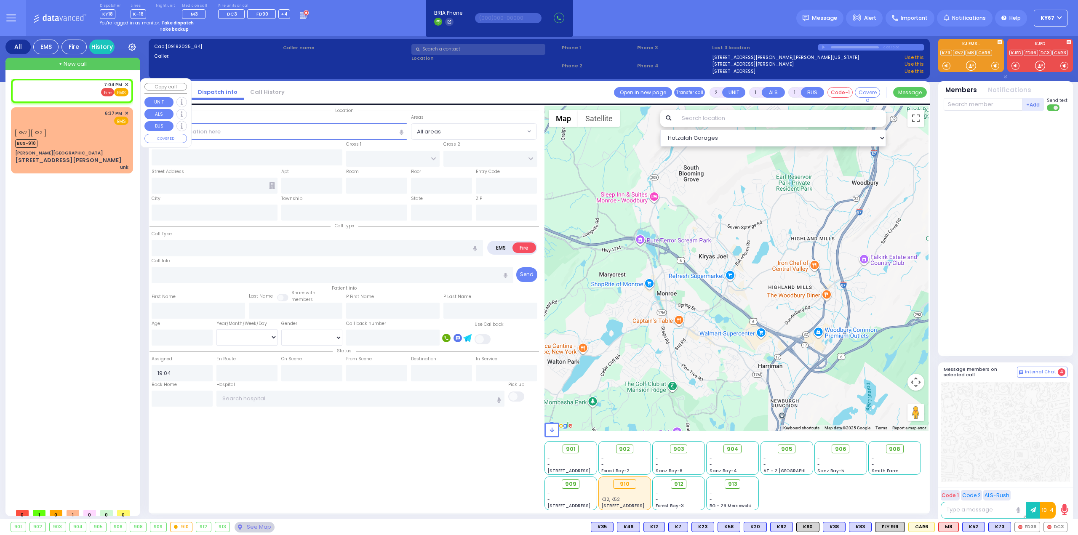
select select "Hatzalah Garages"
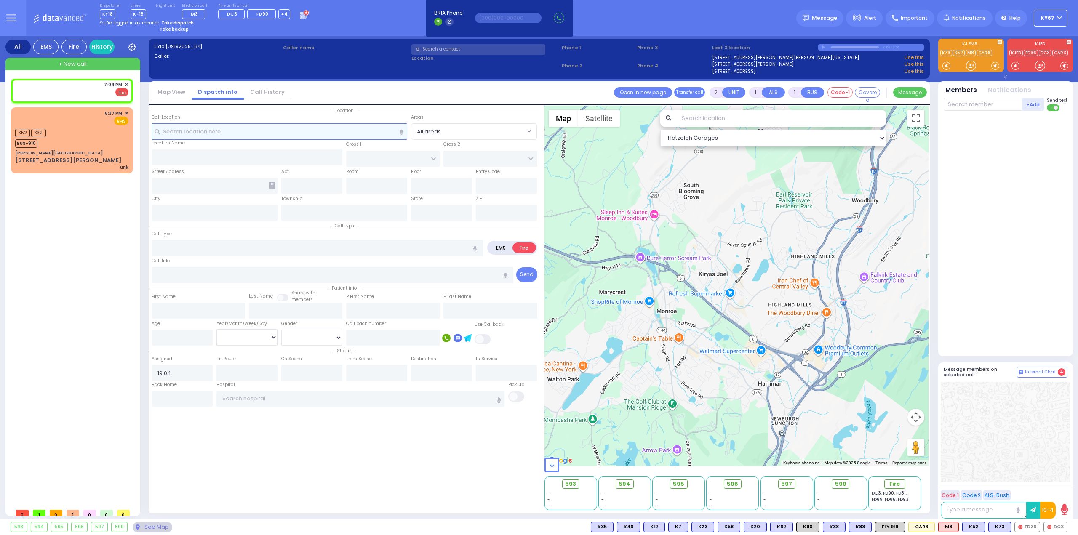
click at [230, 132] on input "text" at bounding box center [280, 131] width 256 height 16
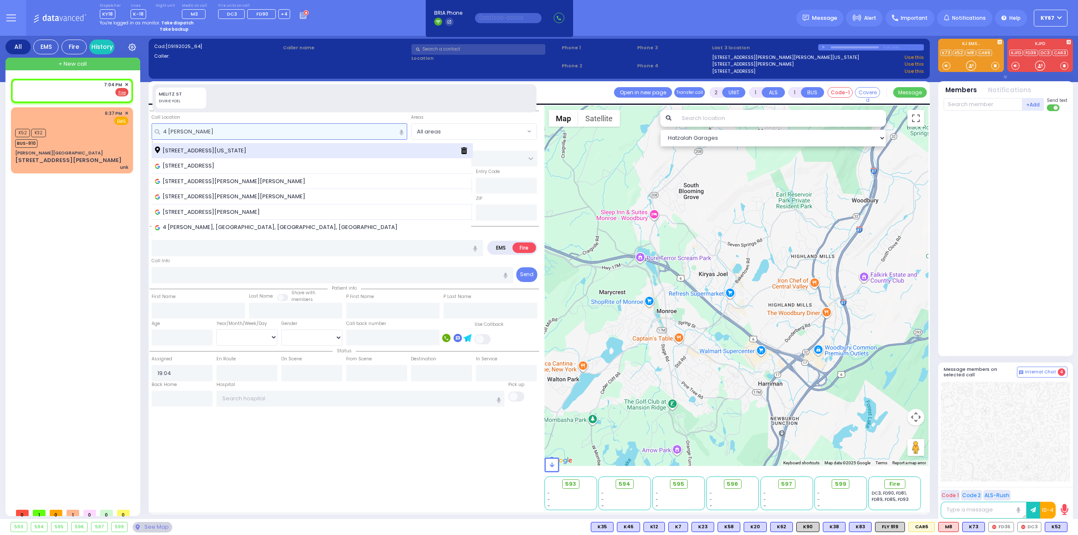
type input "4 [PERSON_NAME]"
click at [197, 149] on span "[STREET_ADDRESS][US_STATE]" at bounding box center [202, 151] width 94 height 8
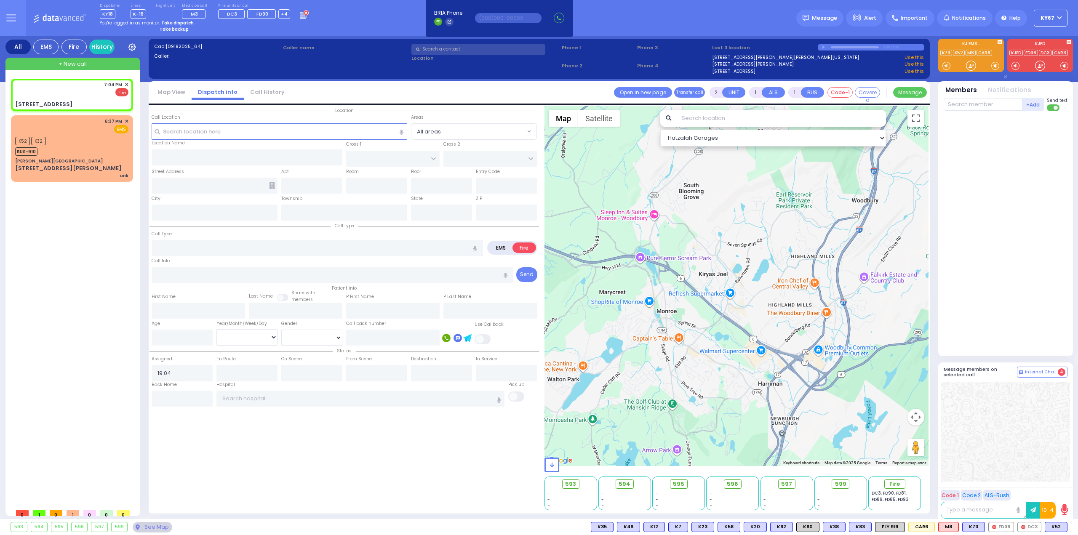
select select
radio input "true"
select select
select select "Hatzalah Garages"
click at [194, 251] on input "text" at bounding box center [317, 248] width 331 height 16
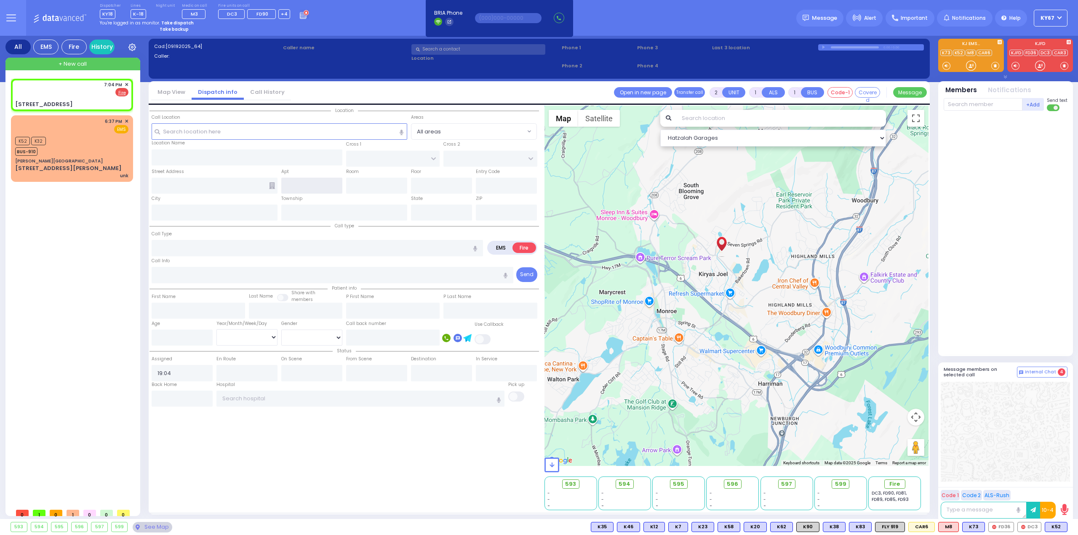
type input "ACRES RD"
type input "[STREET_ADDRESS]"
type input "MONROE"
type input "[US_STATE]"
type input "10950"
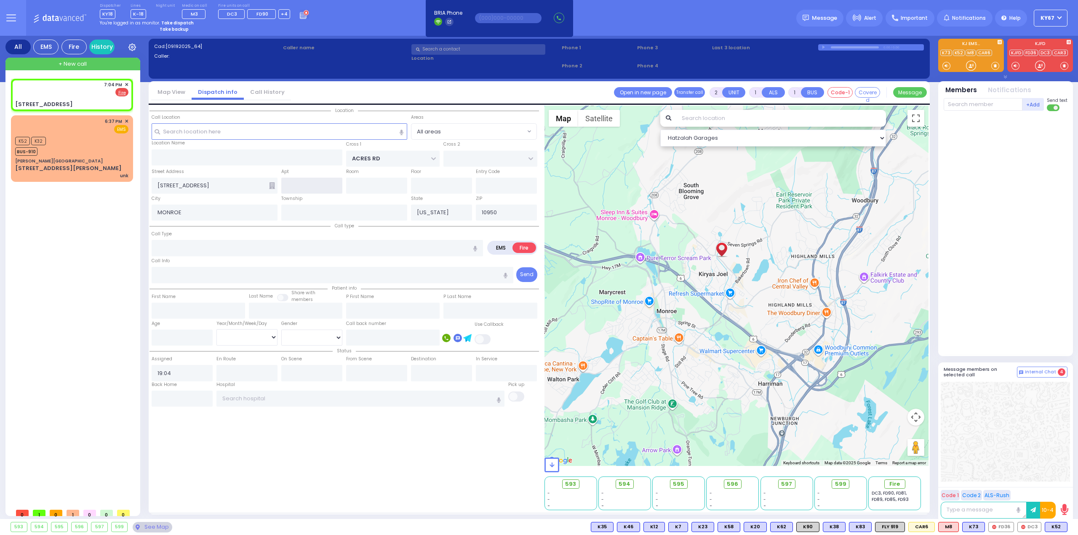
select select "PALM TREE"
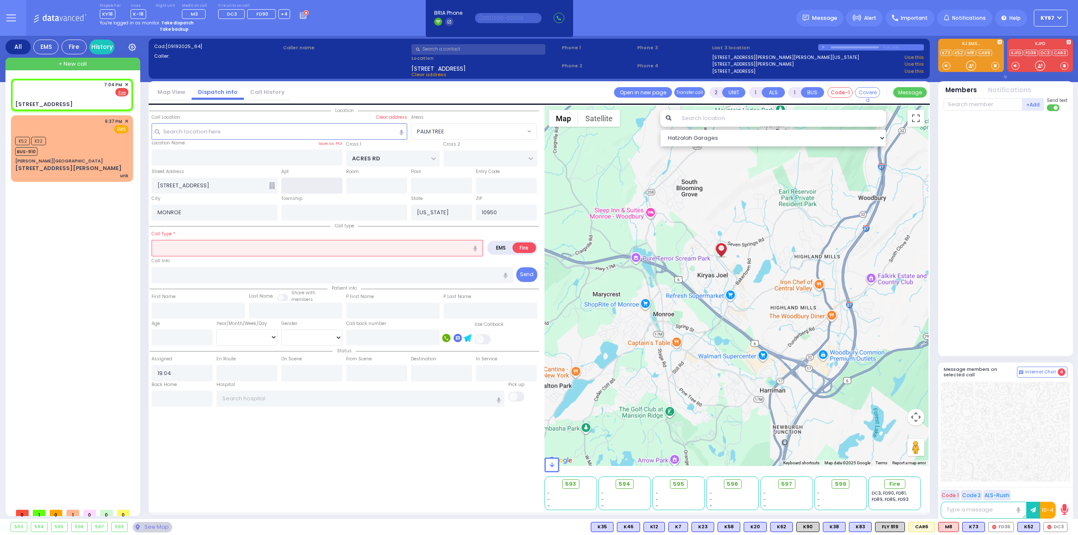
type input "a"
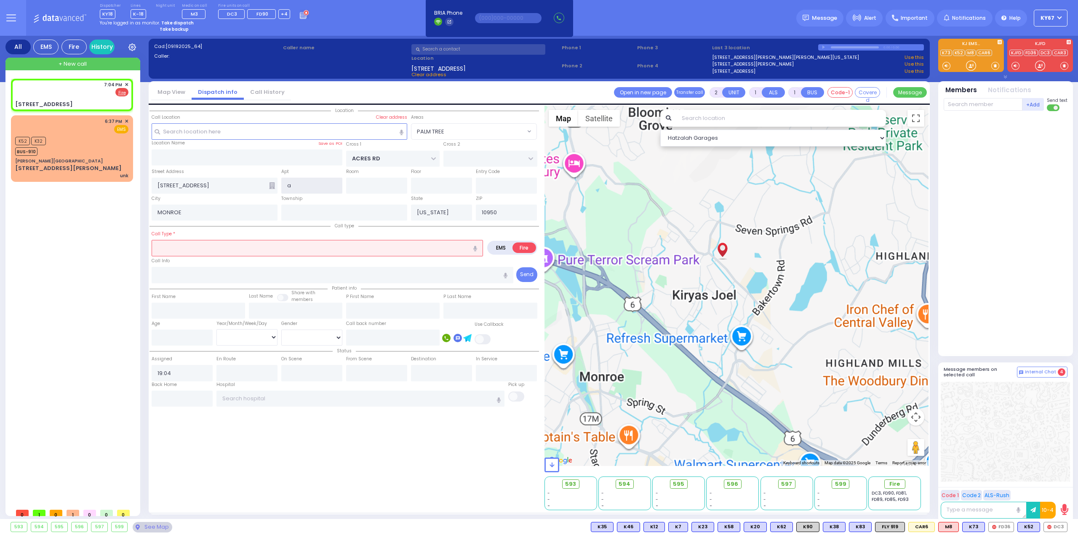
select select
radio input "true"
select select
type input "al"
select select "Hatzalah Garages"
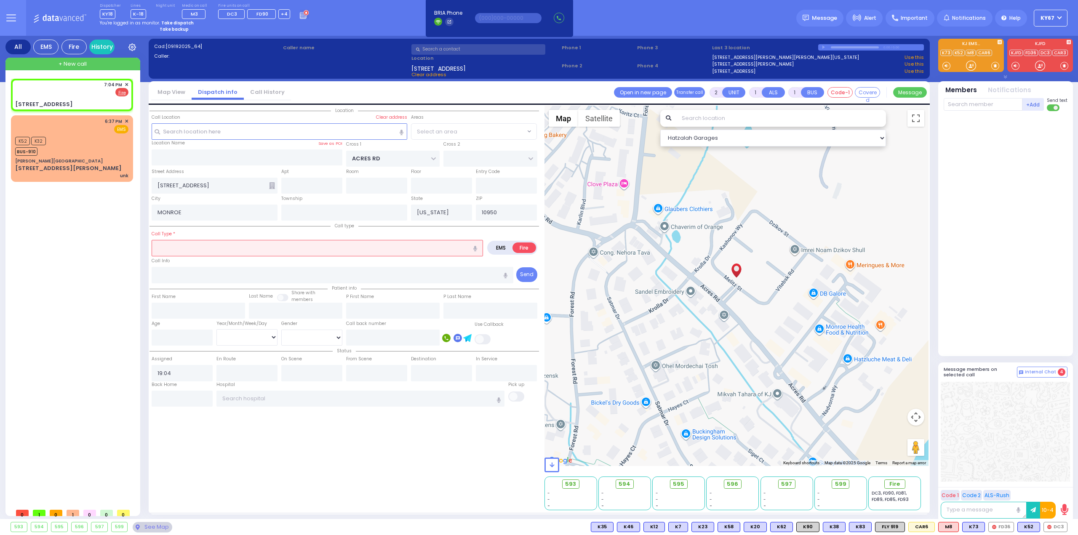
select select "PALM TREE"
click at [196, 248] on input "text" at bounding box center [317, 248] width 331 height 16
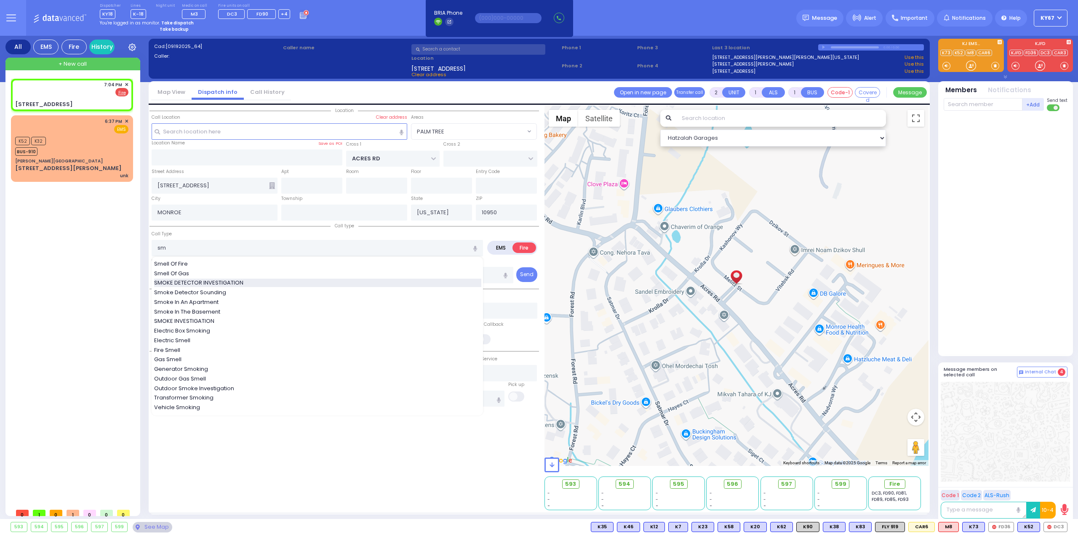
click at [198, 280] on span "SMOKE DETECTOR INVESTIGATION" at bounding box center [200, 283] width 92 height 8
type input "SMOKE DETECTOR INVESTIGATION"
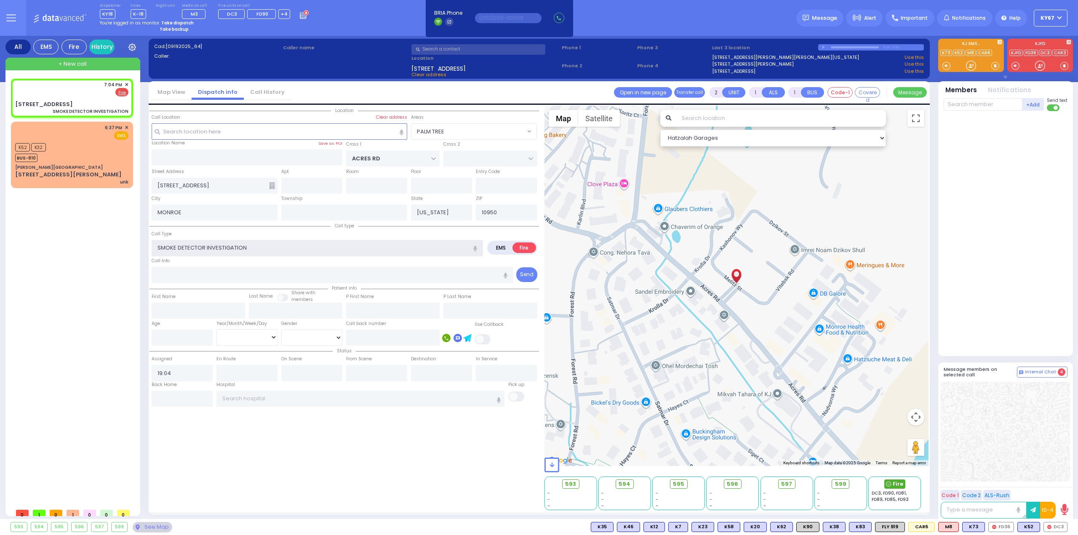
select select
radio input "true"
select select
select select "Hatzalah Garages"
click at [895, 485] on span "Fire" at bounding box center [894, 484] width 11 height 8
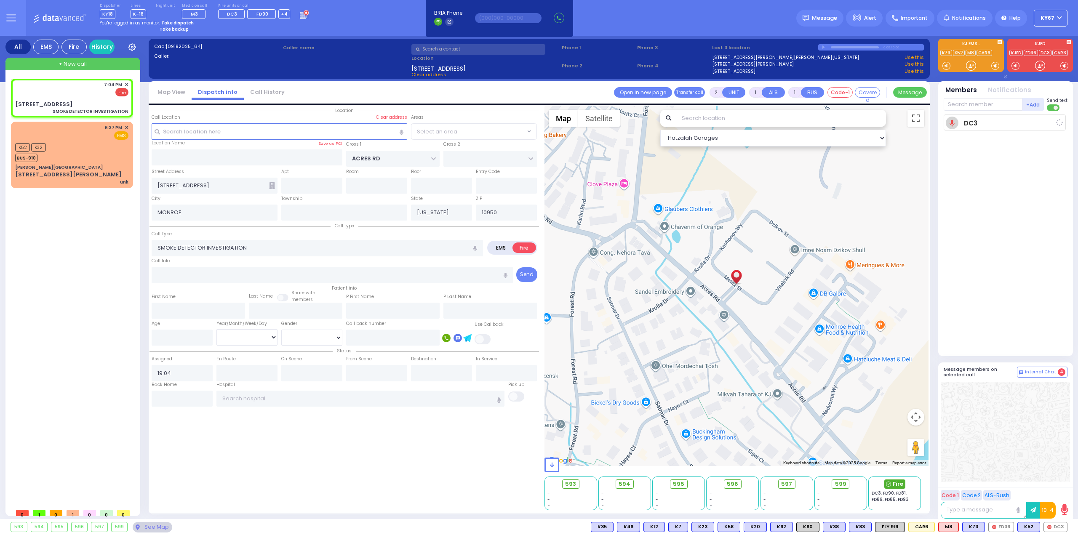
select select "PALM TREE"
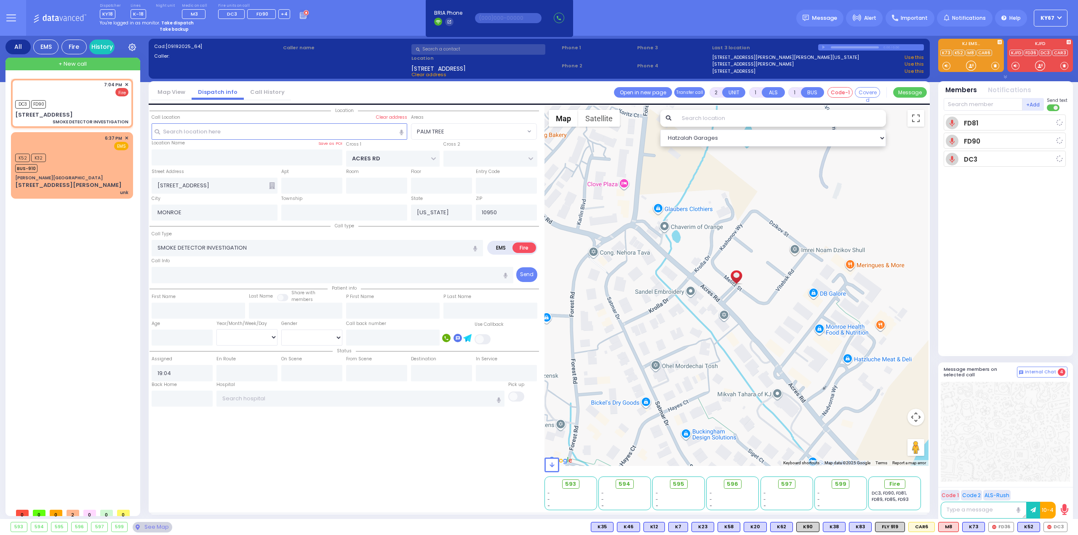
select select
radio input "true"
select select
type input "19:05"
select select "Hatzalah Garages"
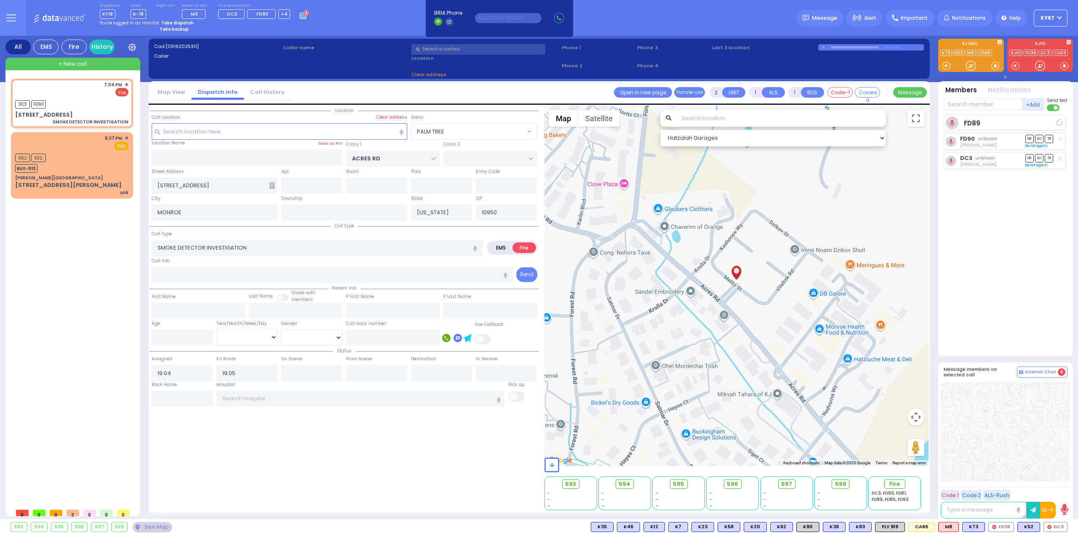
select select
radio input "true"
select select
select select "Hatzalah Garages"
select select "PALM TREE"
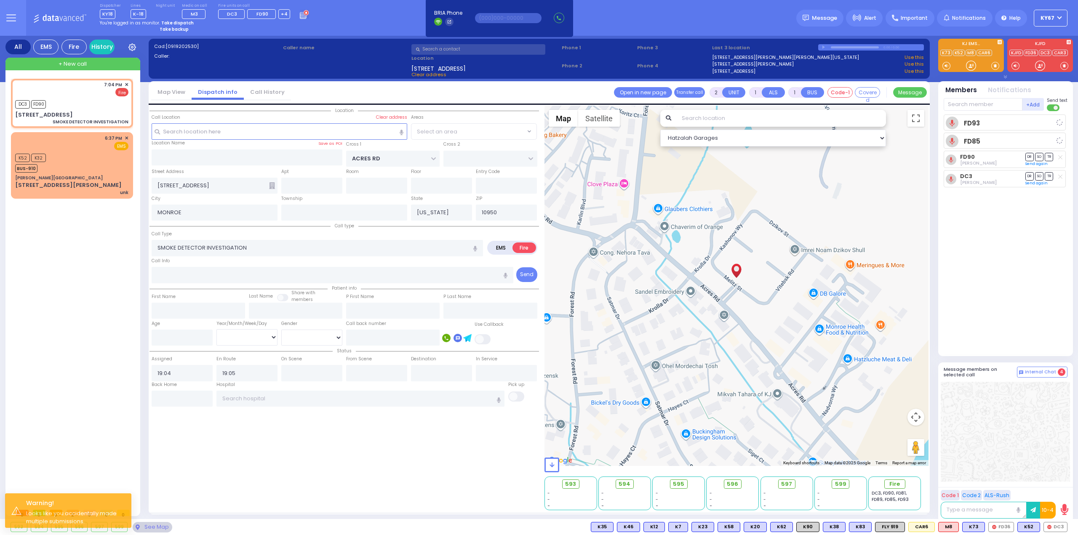
select select "PALM TREE"
select select
radio input "true"
select select
select select "Hatzalah Garages"
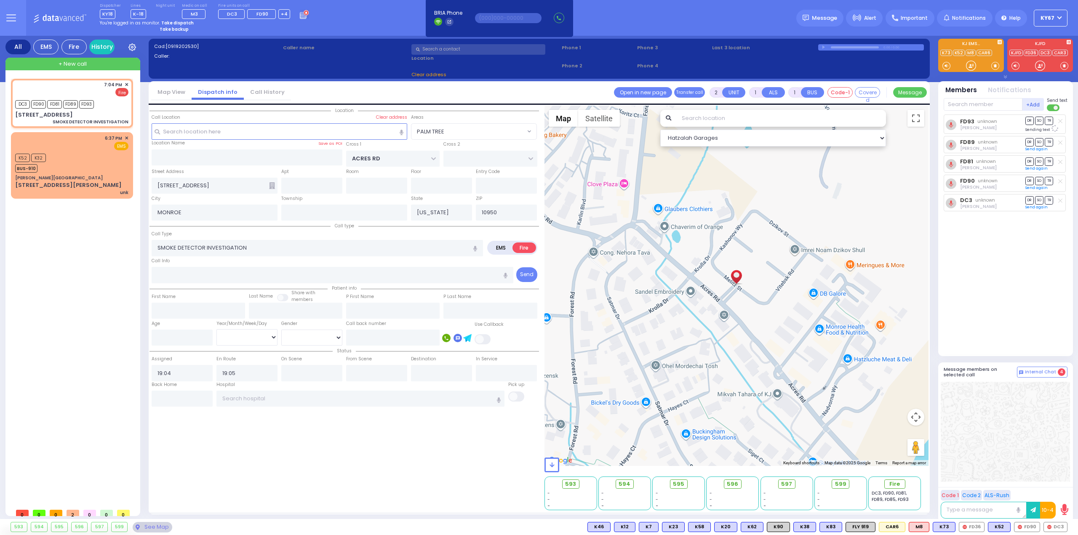
select select
radio input "true"
select select
select select "Hatzalah Garages"
select select
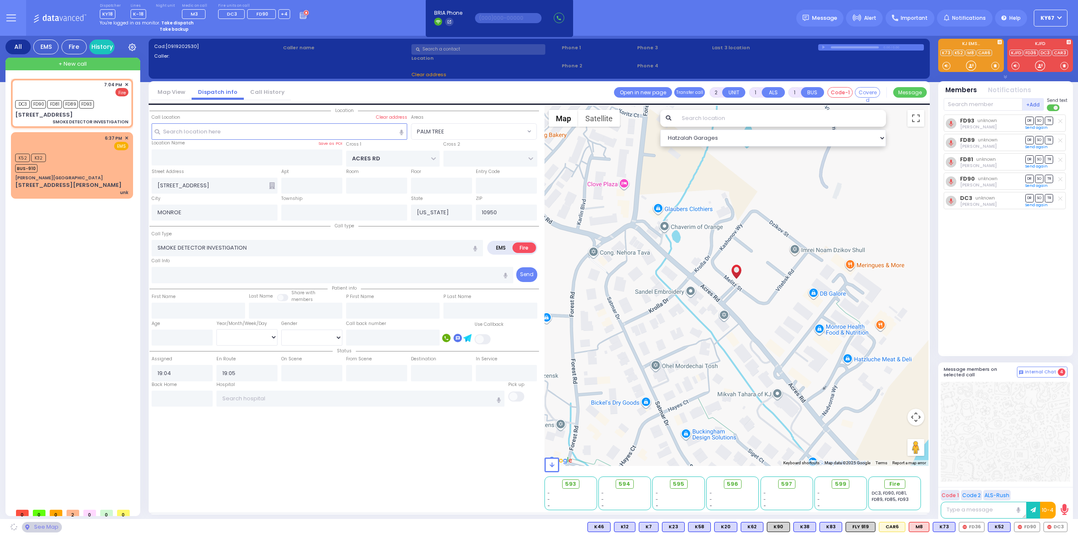
radio input "true"
select select
select select "Hatzalah Garages"
select select "PALM TREE"
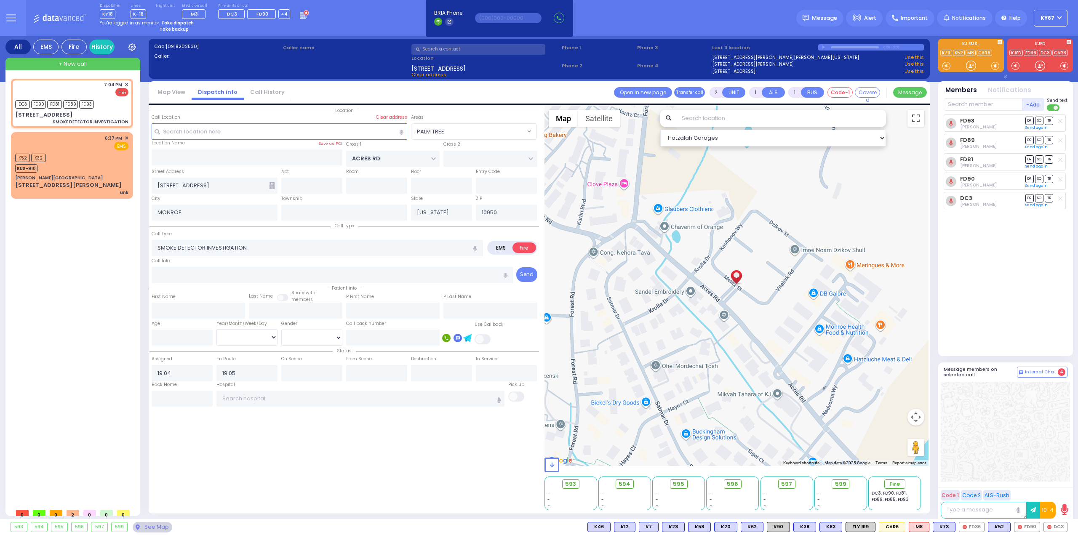
select select
radio input "true"
select select
select select "PALM TREE"
select select "Hatzalah Garages"
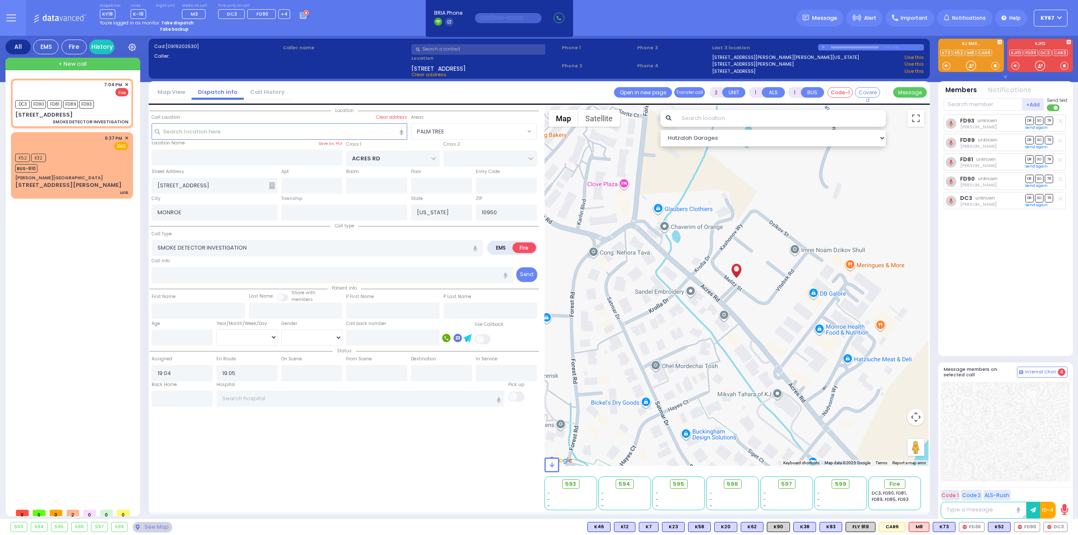
select select
radio input "true"
select select
radio input "true"
select select
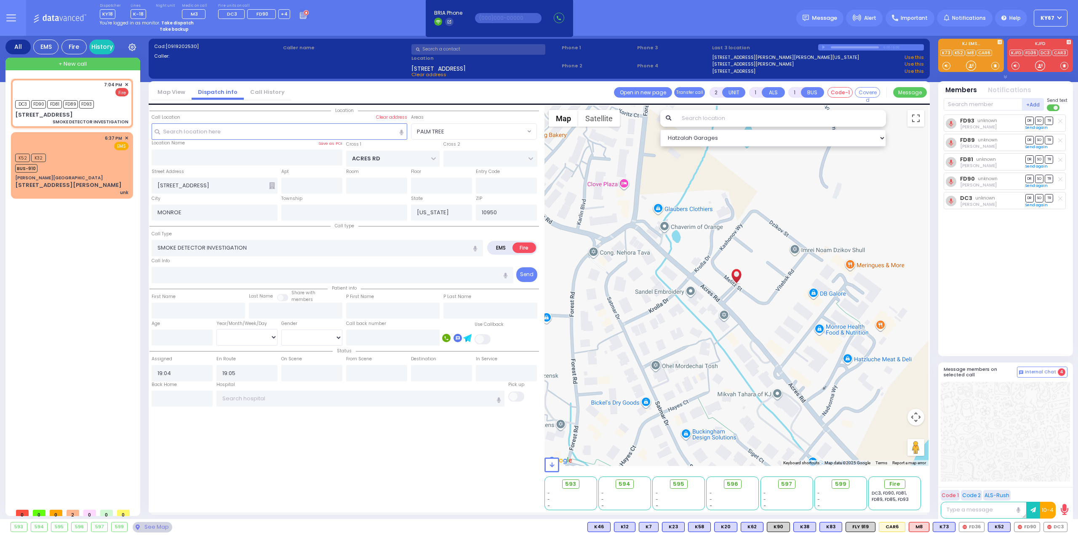
select select
select select "Hatzalah Garages"
select select
radio input "true"
select select
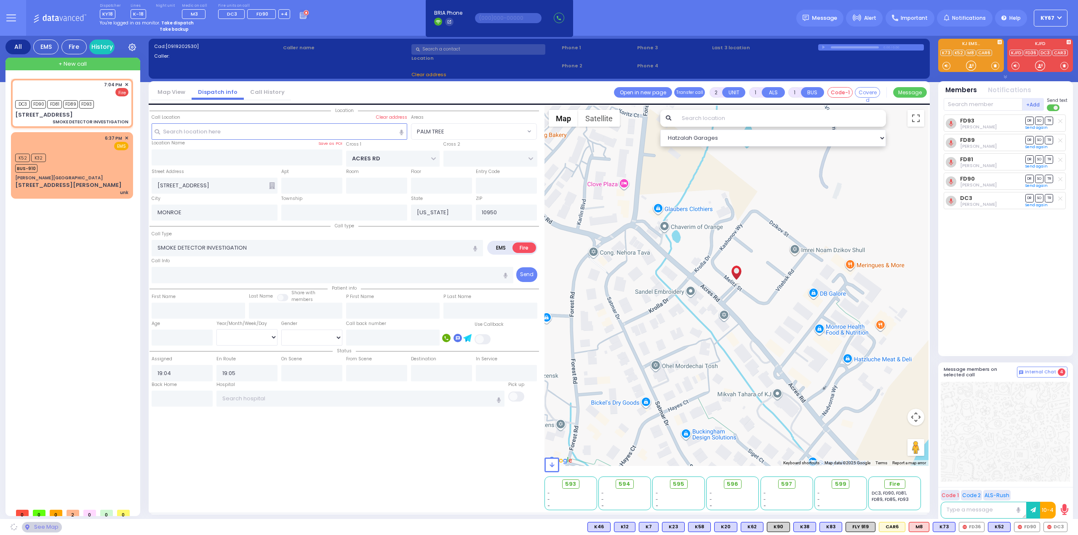
radio input "true"
select select
select select "PALM TREE"
select select "Hatzalah Garages"
select select "PALM TREE"
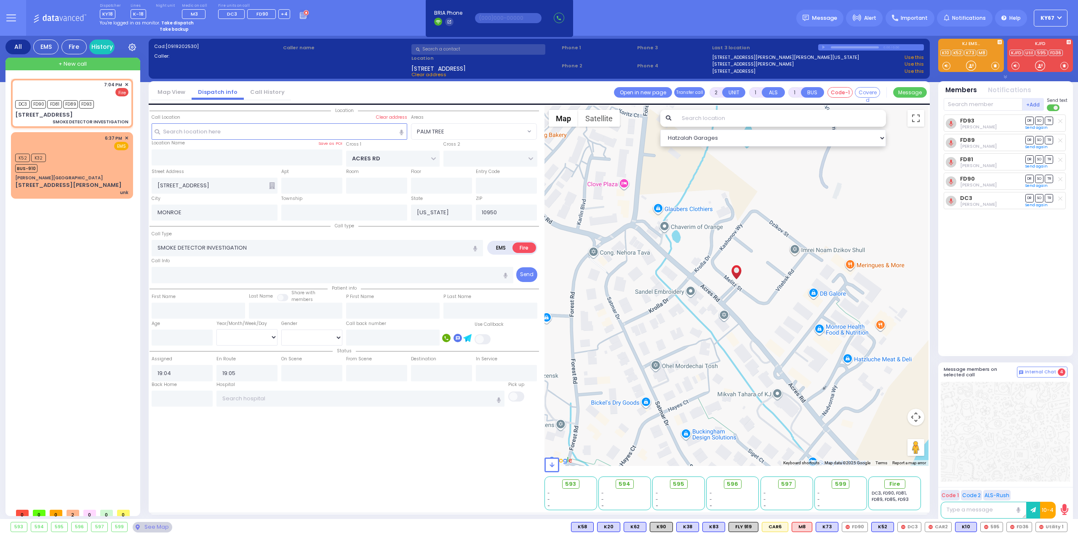
click at [117, 284] on div "7:04 PM ✕ DC3 FD90" at bounding box center [73, 292] width 125 height 426
click at [1031, 528] on button at bounding box center [1029, 526] width 4 height 9
click at [1026, 464] on icon at bounding box center [1023, 466] width 9 height 9
click at [1027, 476] on icon at bounding box center [1023, 478] width 9 height 9
click at [301, 184] on input "text" at bounding box center [311, 186] width 61 height 16
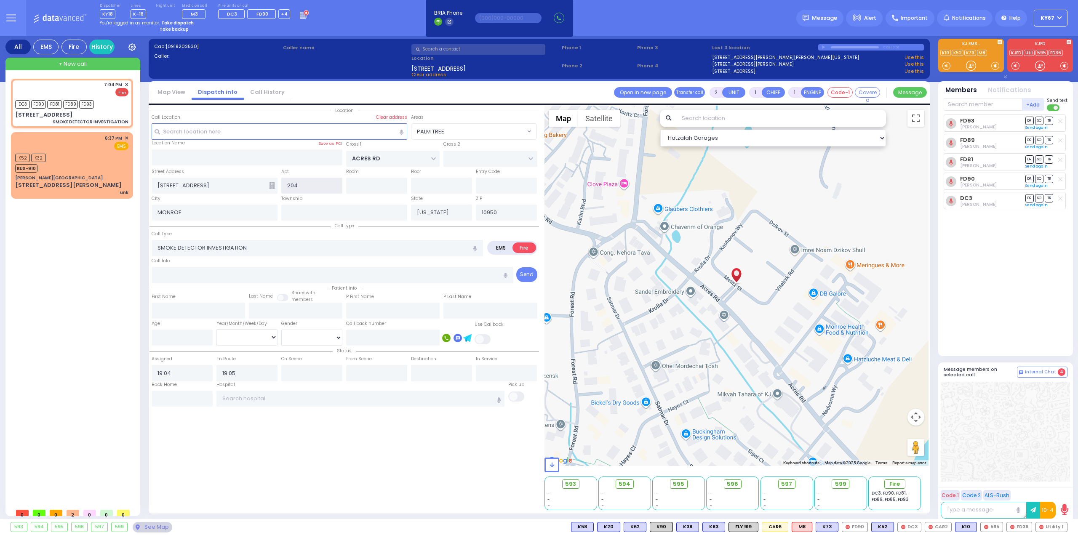
type input "204"
click at [1019, 274] on div "FD93 [PERSON_NAME] DR SO TR Sending text FD89" at bounding box center [1005, 232] width 125 height 235
click at [957, 106] on input "text" at bounding box center [982, 104] width 79 height 13
select select
radio input "true"
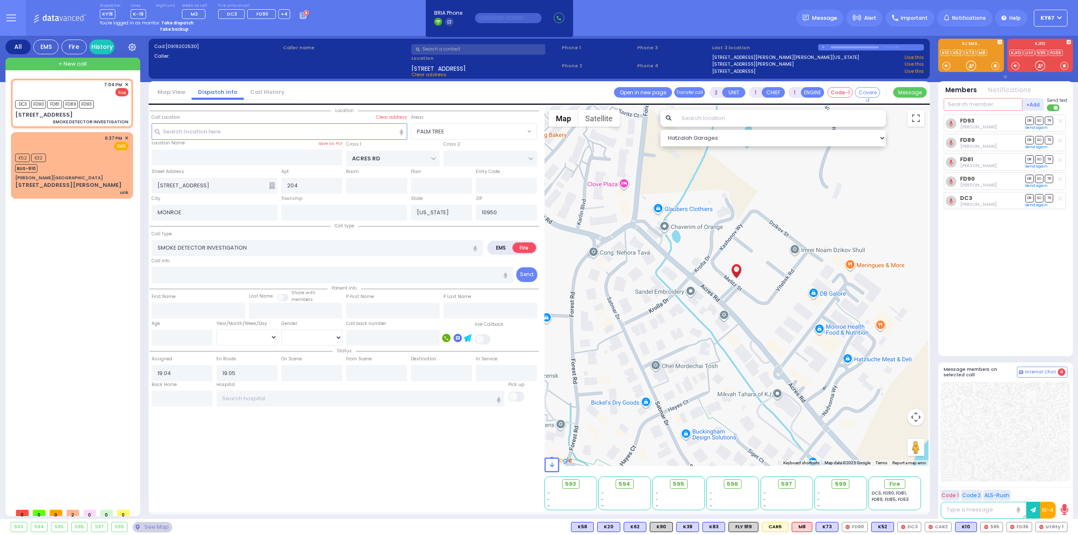
select select
select select "Hatzalah Garages"
select select "PALM TREE"
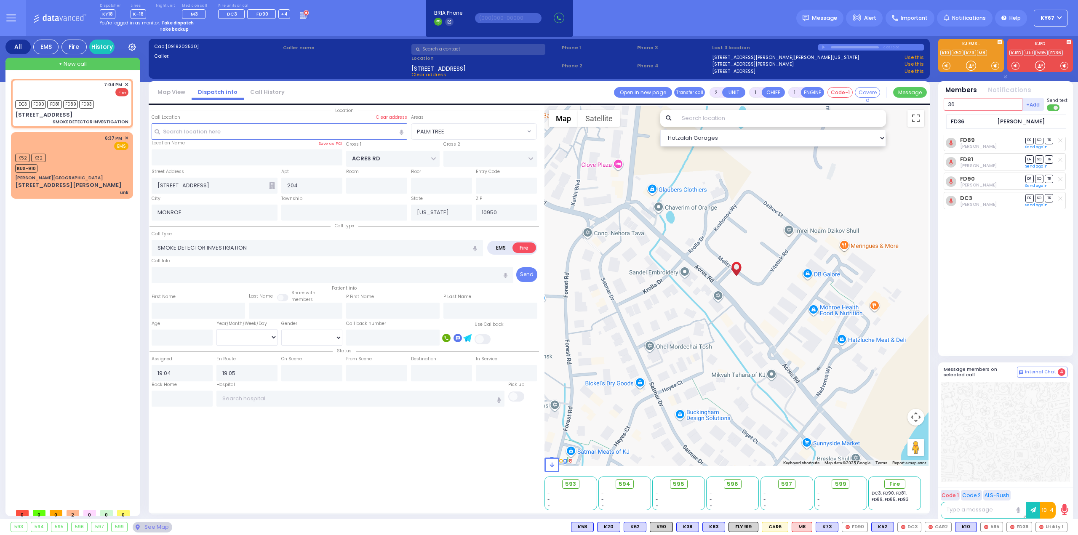
type input "36"
select select
radio input "true"
select select
select select "Hatzalah Garages"
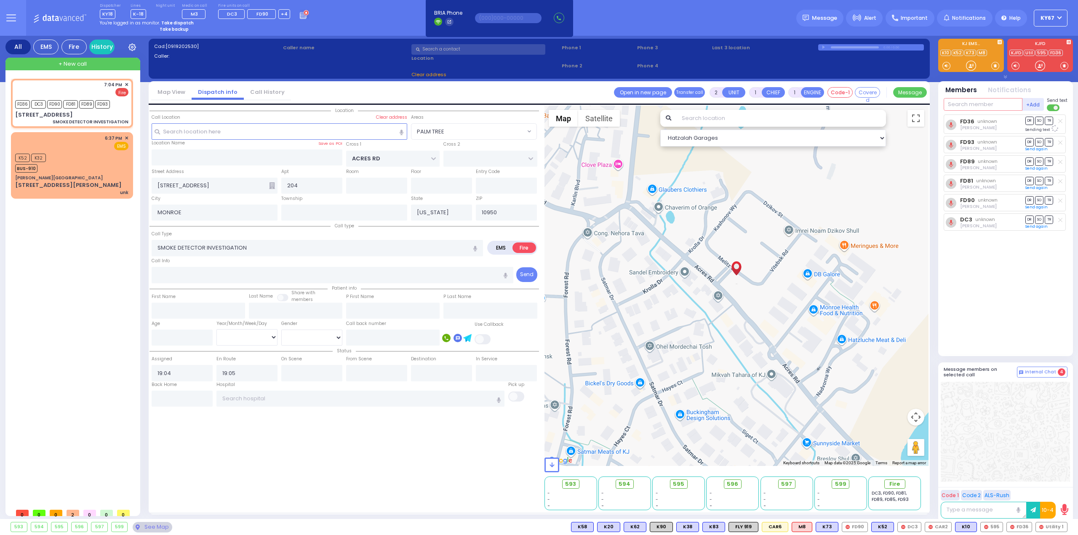
select select "PALM TREE"
